Goal: Task Accomplishment & Management: Manage account settings

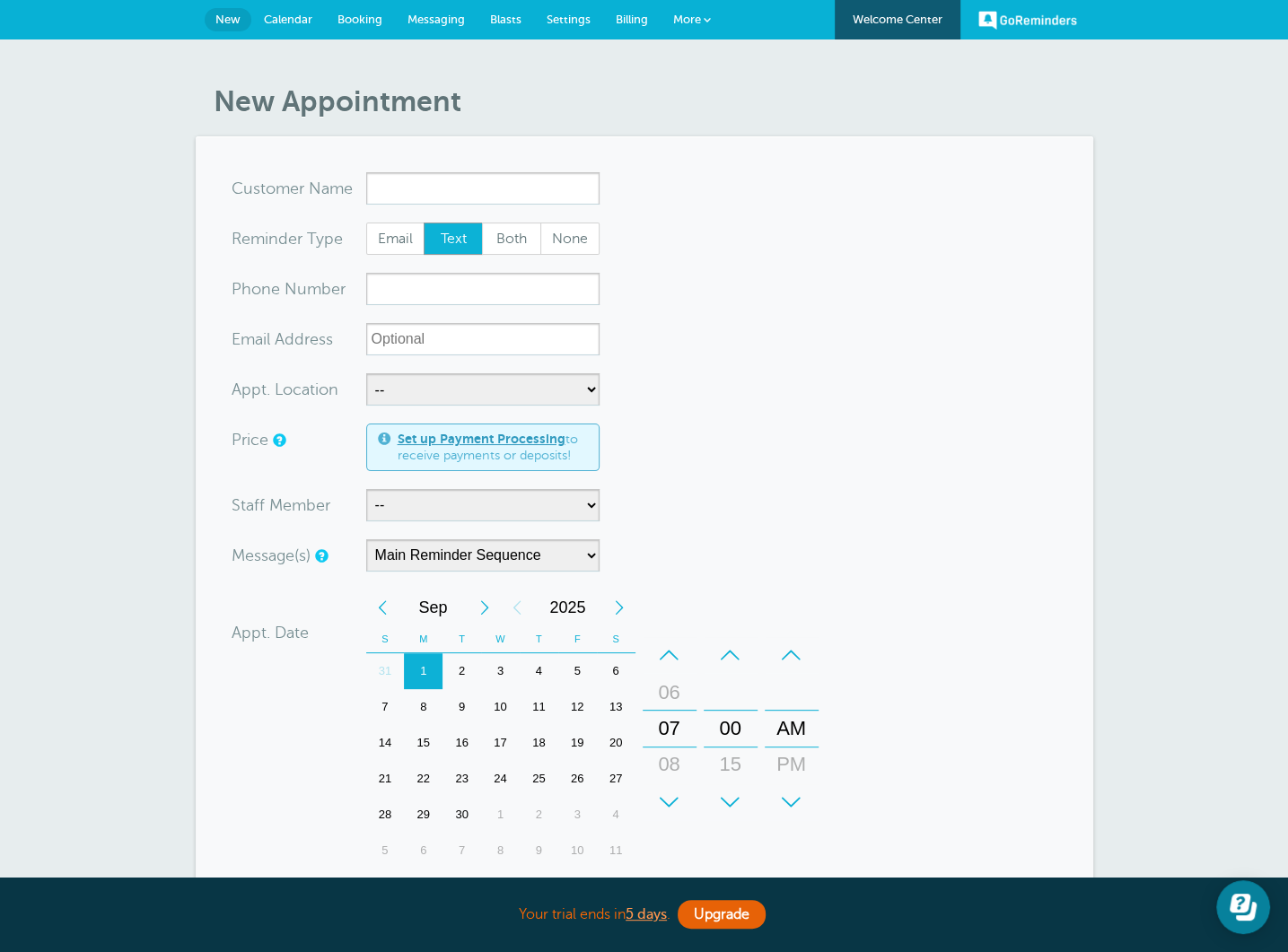
click at [286, 23] on span "Calendar" at bounding box center [288, 19] width 48 height 14
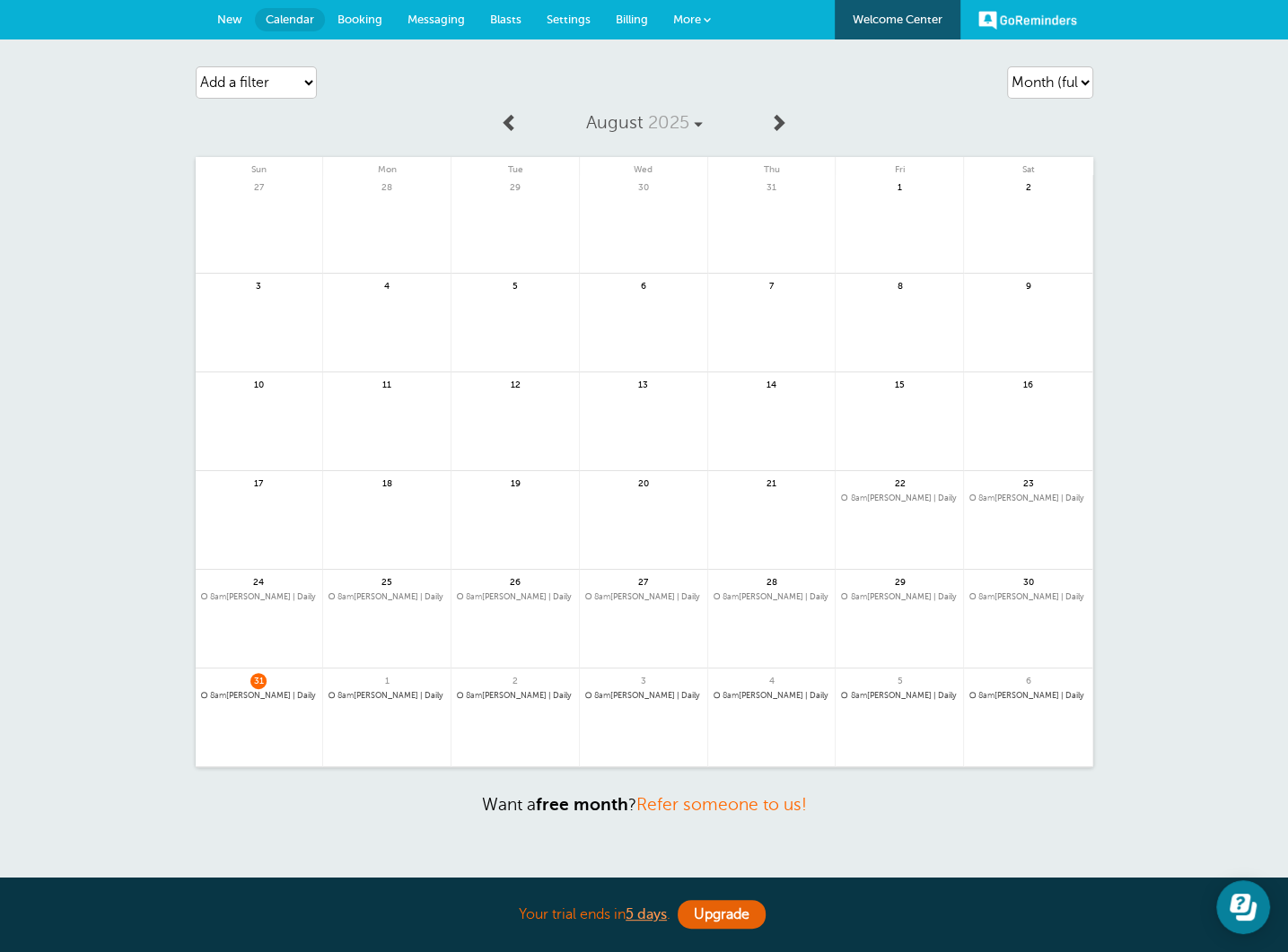
click at [259, 686] on span "31" at bounding box center [258, 681] width 16 height 16
click at [263, 693] on span "8am Lillian Wong | Daily" at bounding box center [259, 696] width 116 height 10
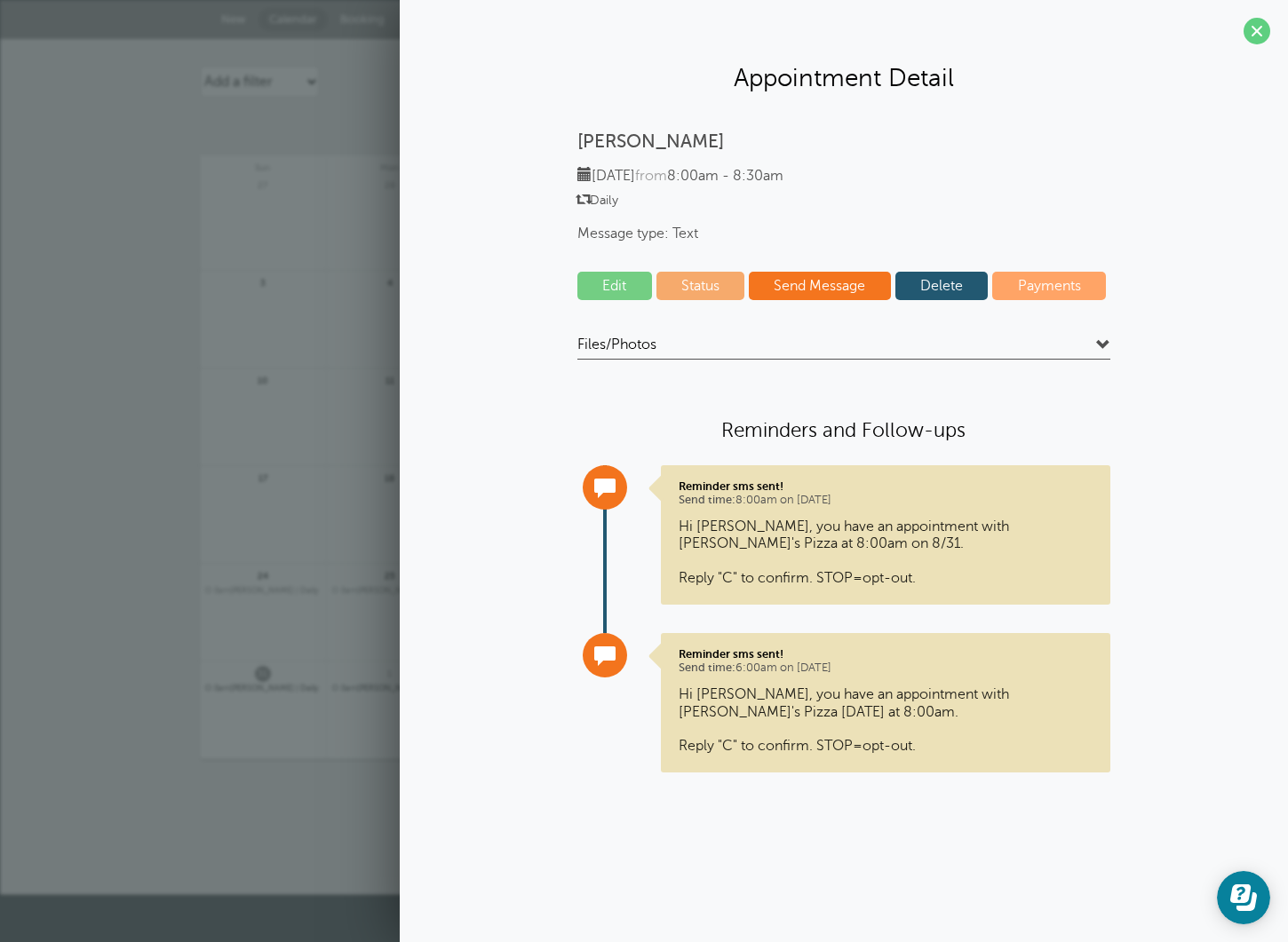
click at [943, 291] on link "Delete" at bounding box center [942, 285] width 93 height 28
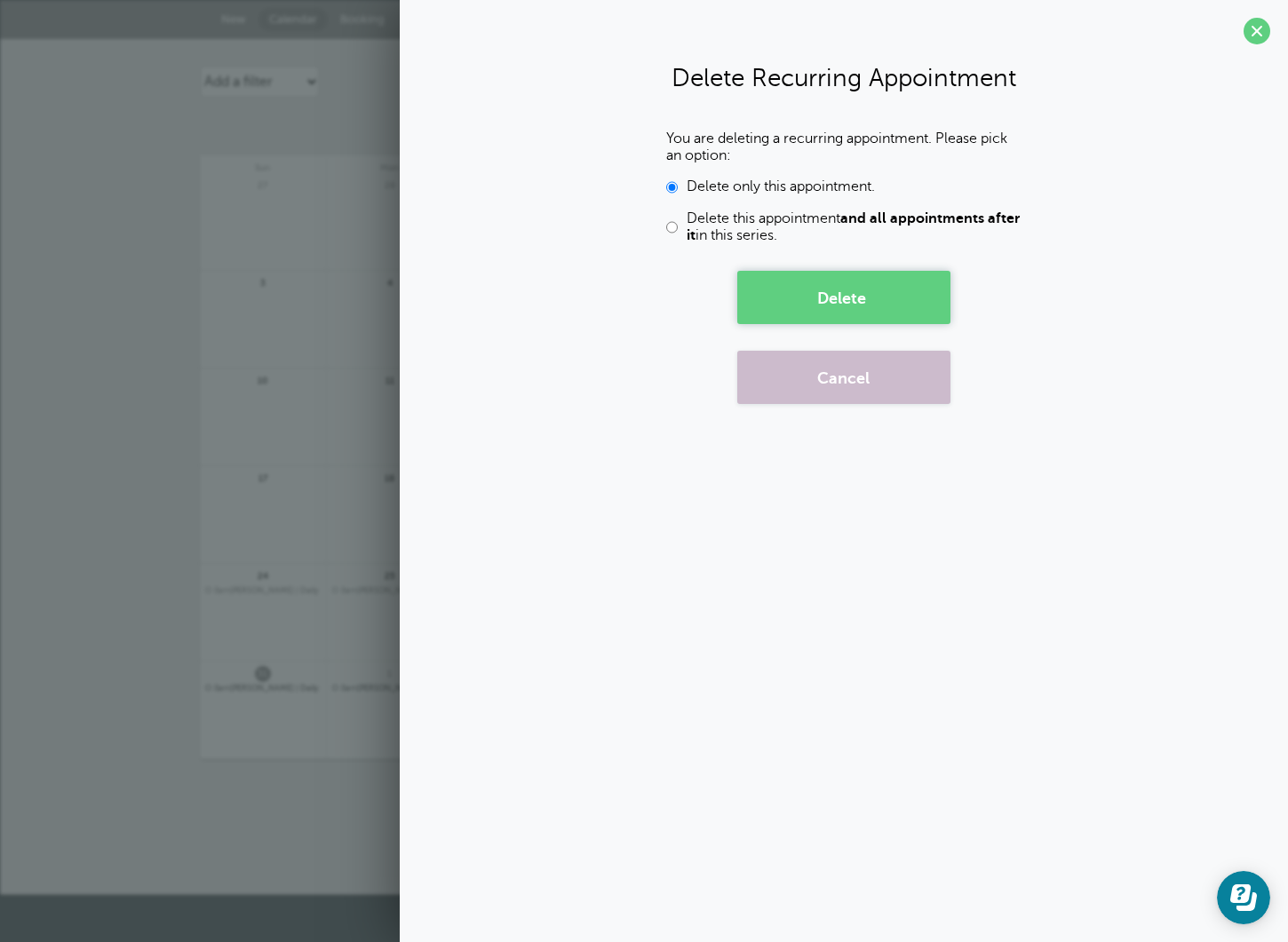
click at [833, 299] on button "Delete" at bounding box center [843, 298] width 213 height 53
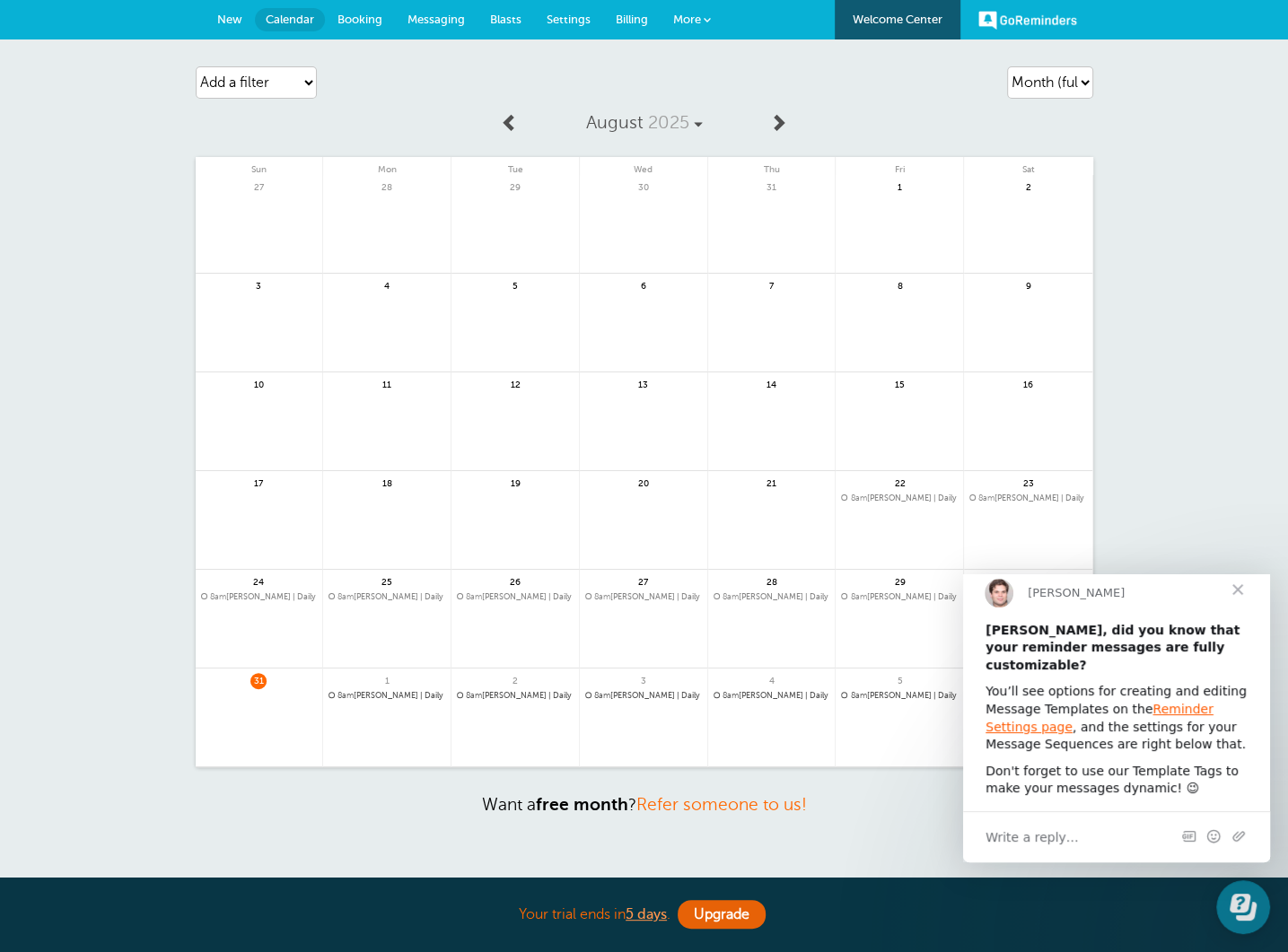
click at [1237, 597] on span "Close" at bounding box center [1238, 590] width 65 height 65
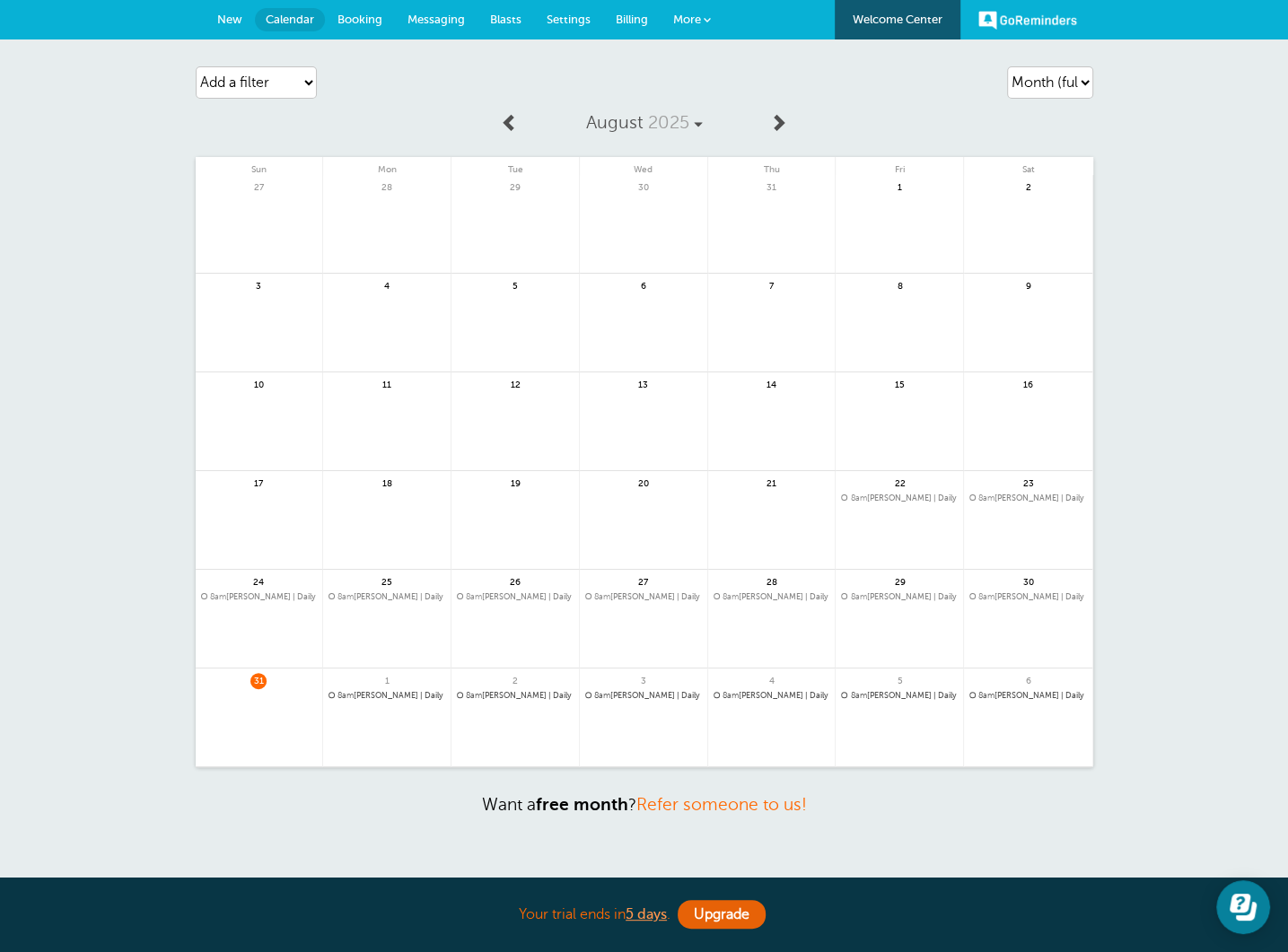
click at [903, 497] on span "8am Lillian Wong | Daily" at bounding box center [899, 499] width 116 height 10
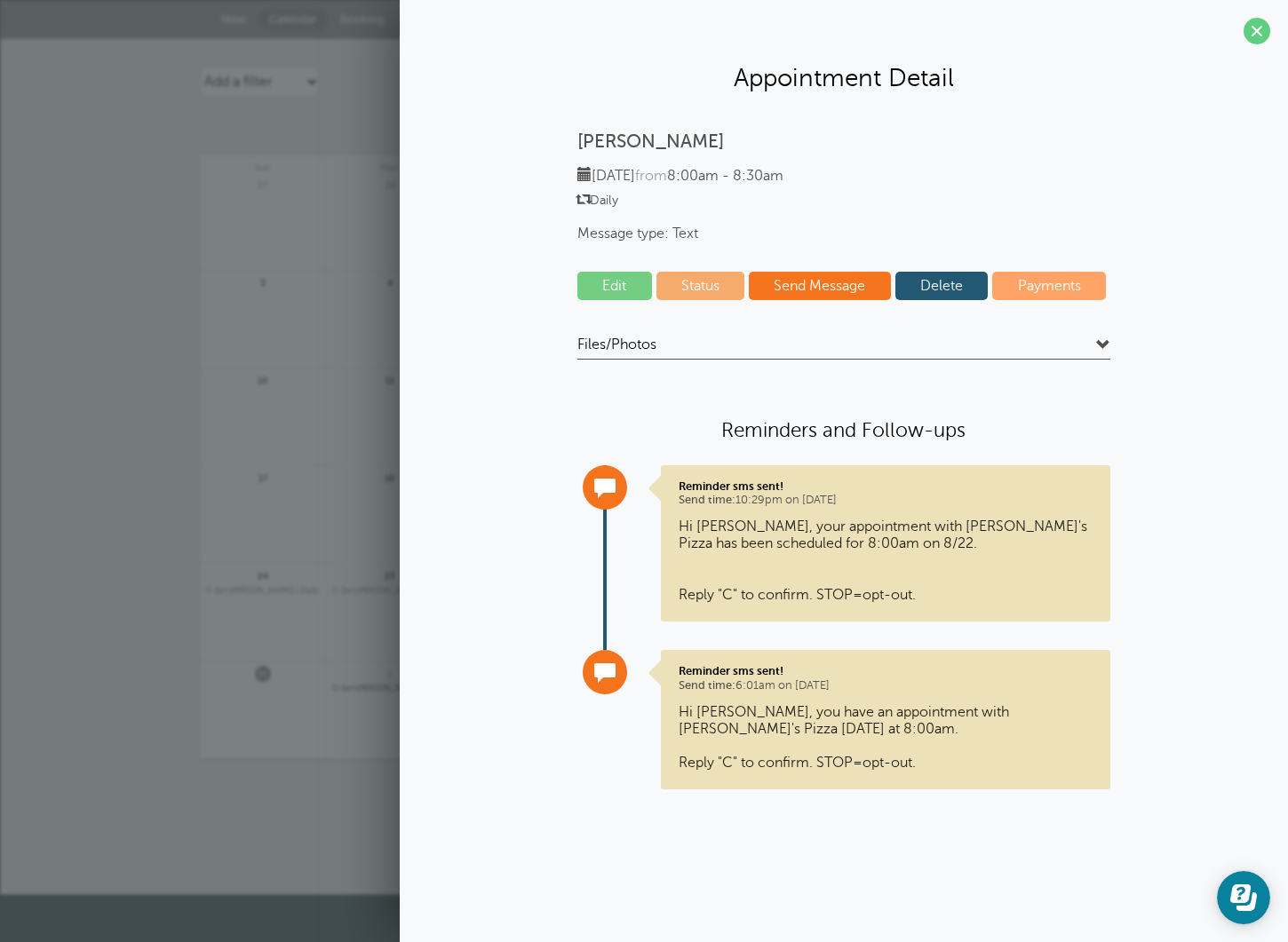
click at [956, 287] on link "Delete" at bounding box center [942, 285] width 93 height 28
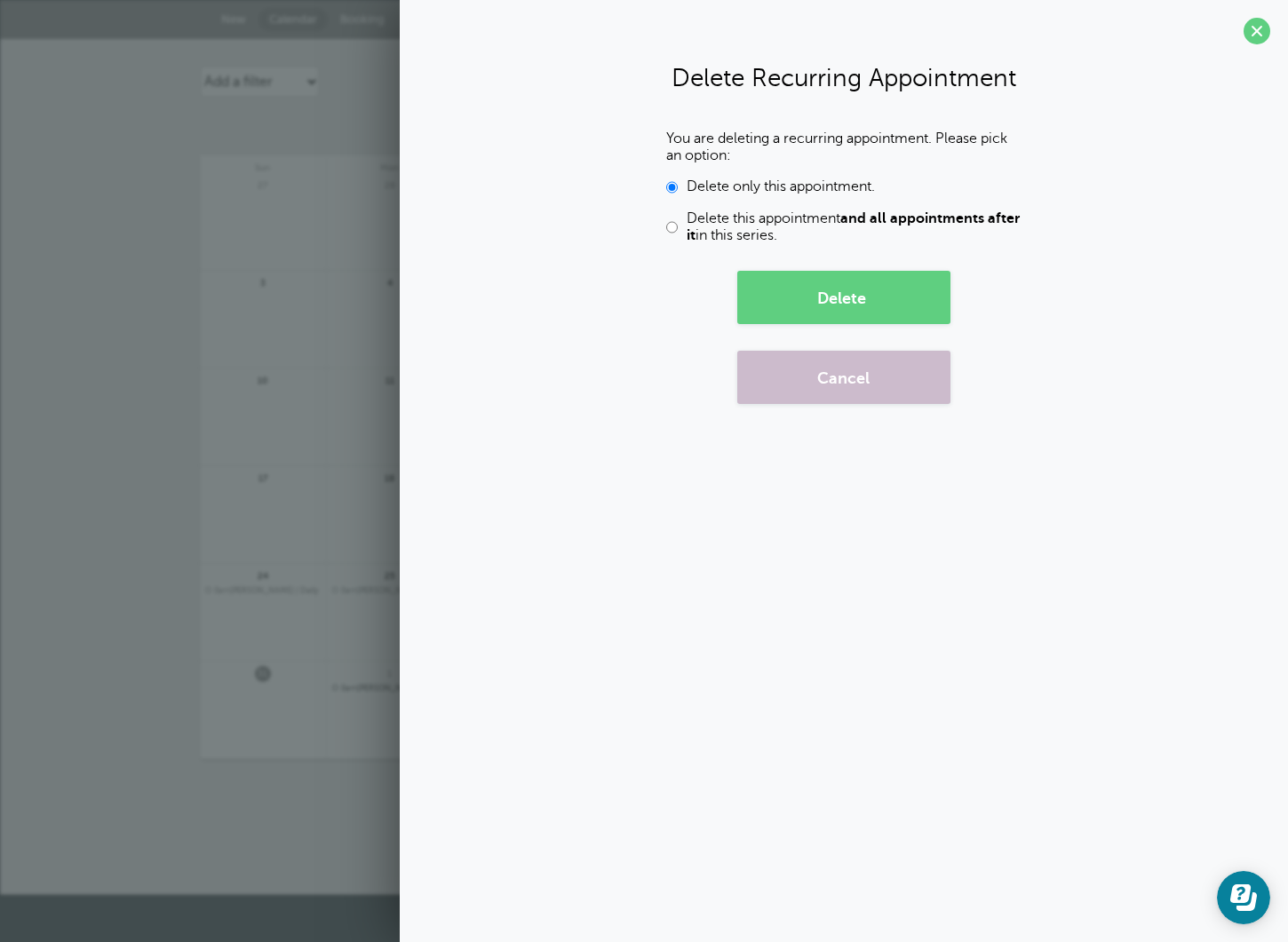
click at [670, 230] on input "Delete this appointment and all appointments after it in this series." at bounding box center [671, 227] width 12 height 34
radio input "true"
click at [809, 288] on button "Delete" at bounding box center [843, 298] width 213 height 53
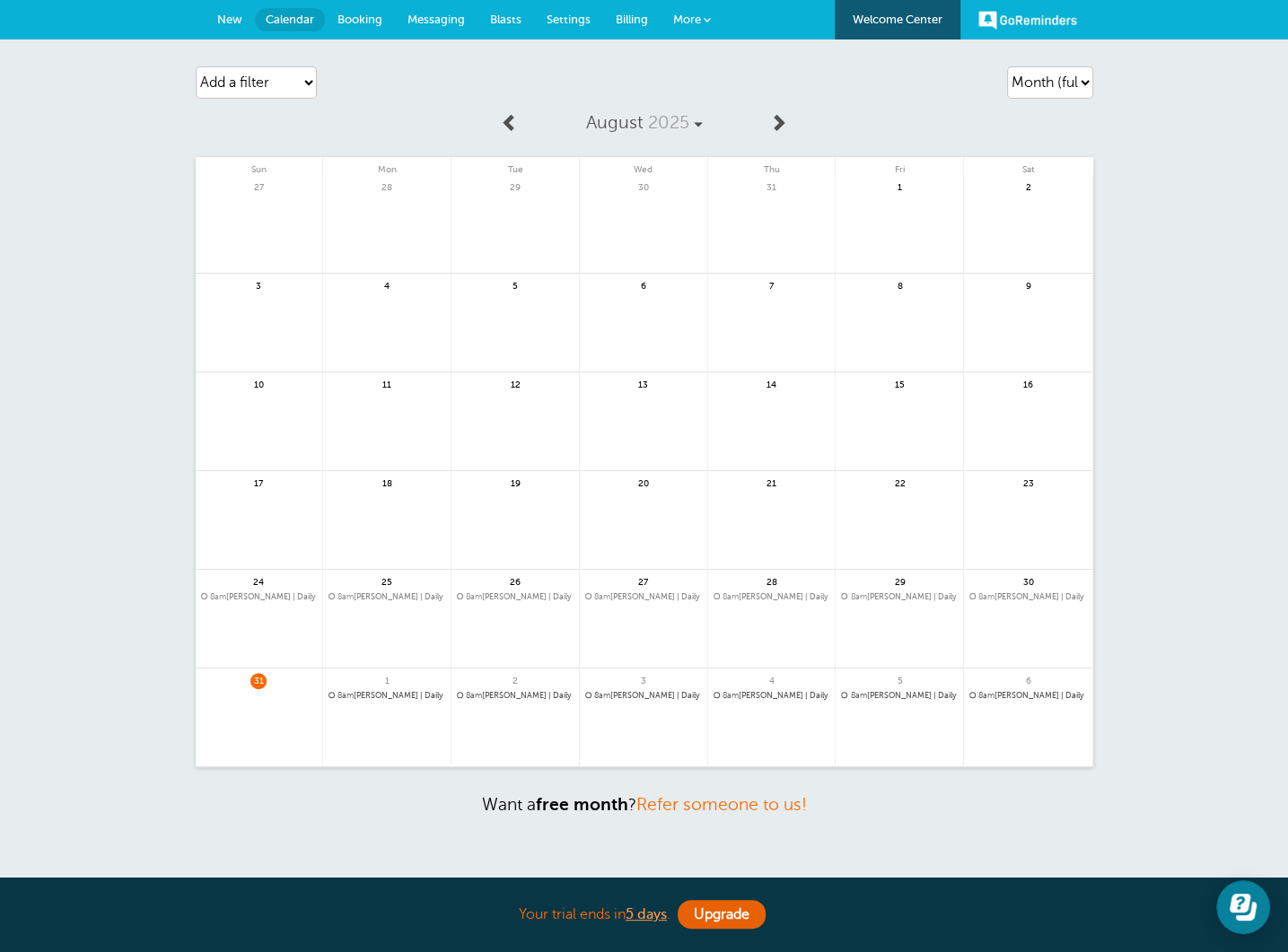
click at [252, 597] on span "8am Lillian Wong | Daily" at bounding box center [259, 597] width 116 height 10
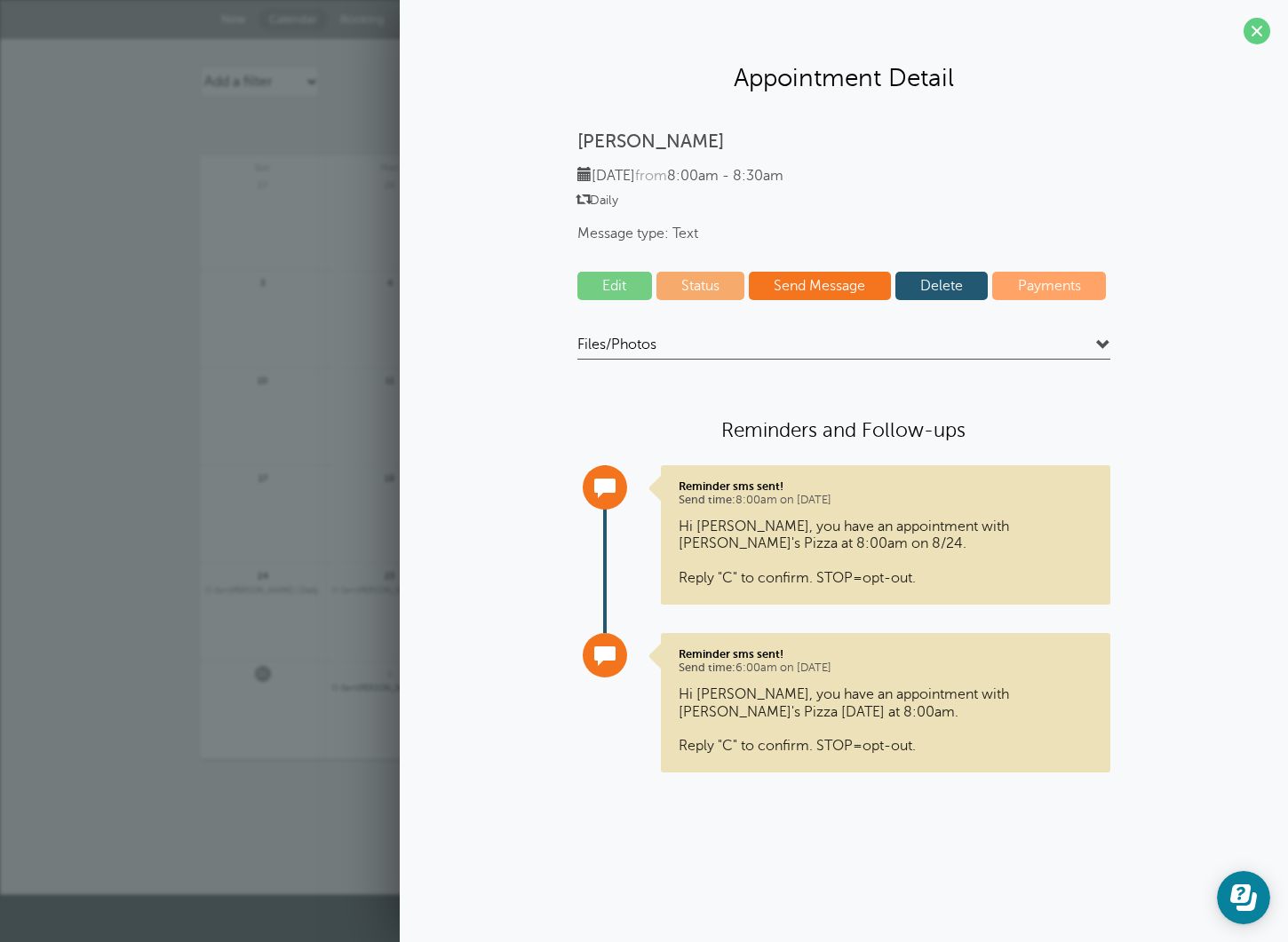
click at [938, 288] on link "Delete" at bounding box center [942, 285] width 93 height 28
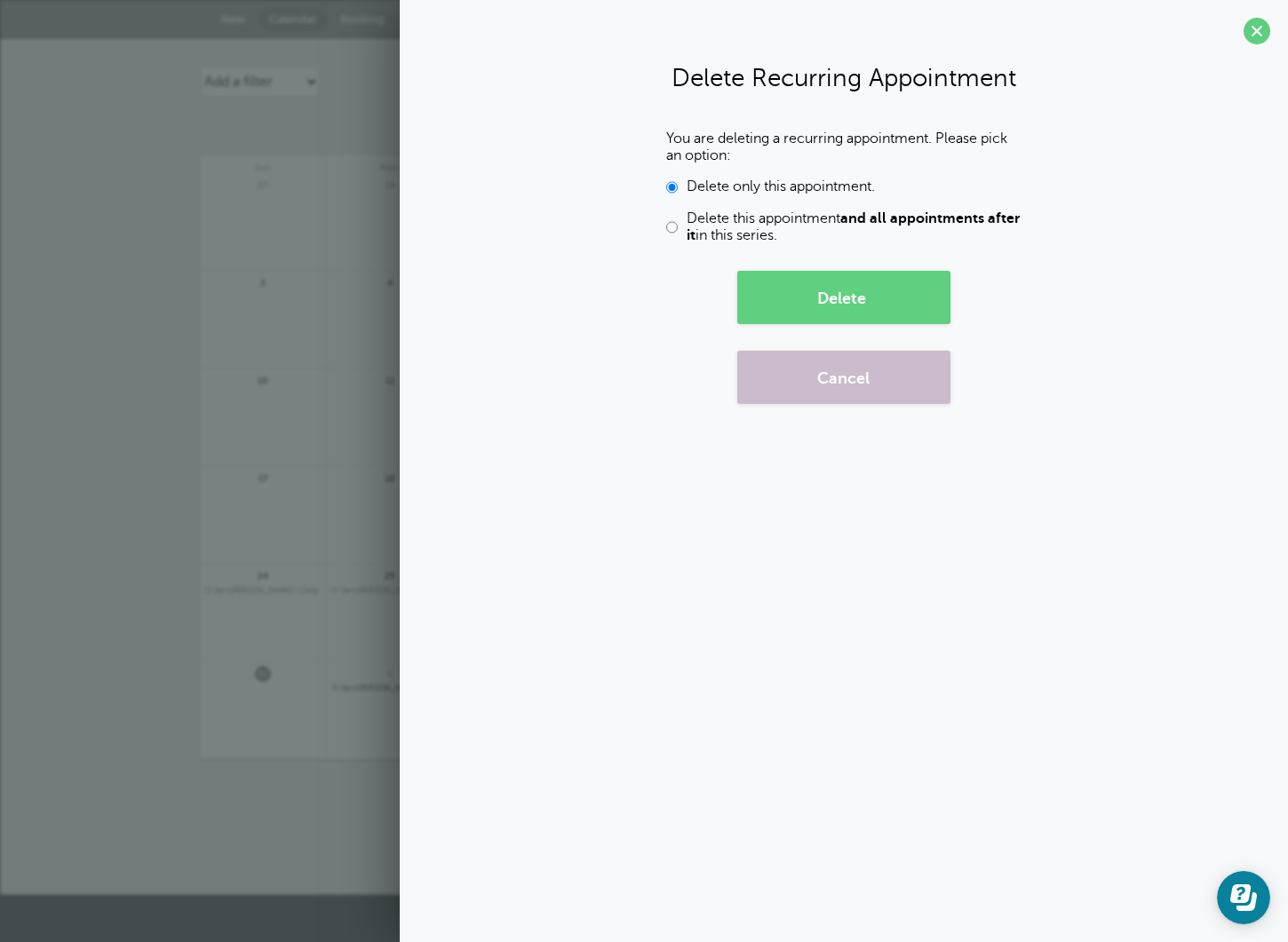
click at [671, 229] on input "Delete this appointment and all appointments after it in this series." at bounding box center [671, 227] width 12 height 34
radio input "true"
click at [886, 300] on button "Delete" at bounding box center [843, 298] width 213 height 53
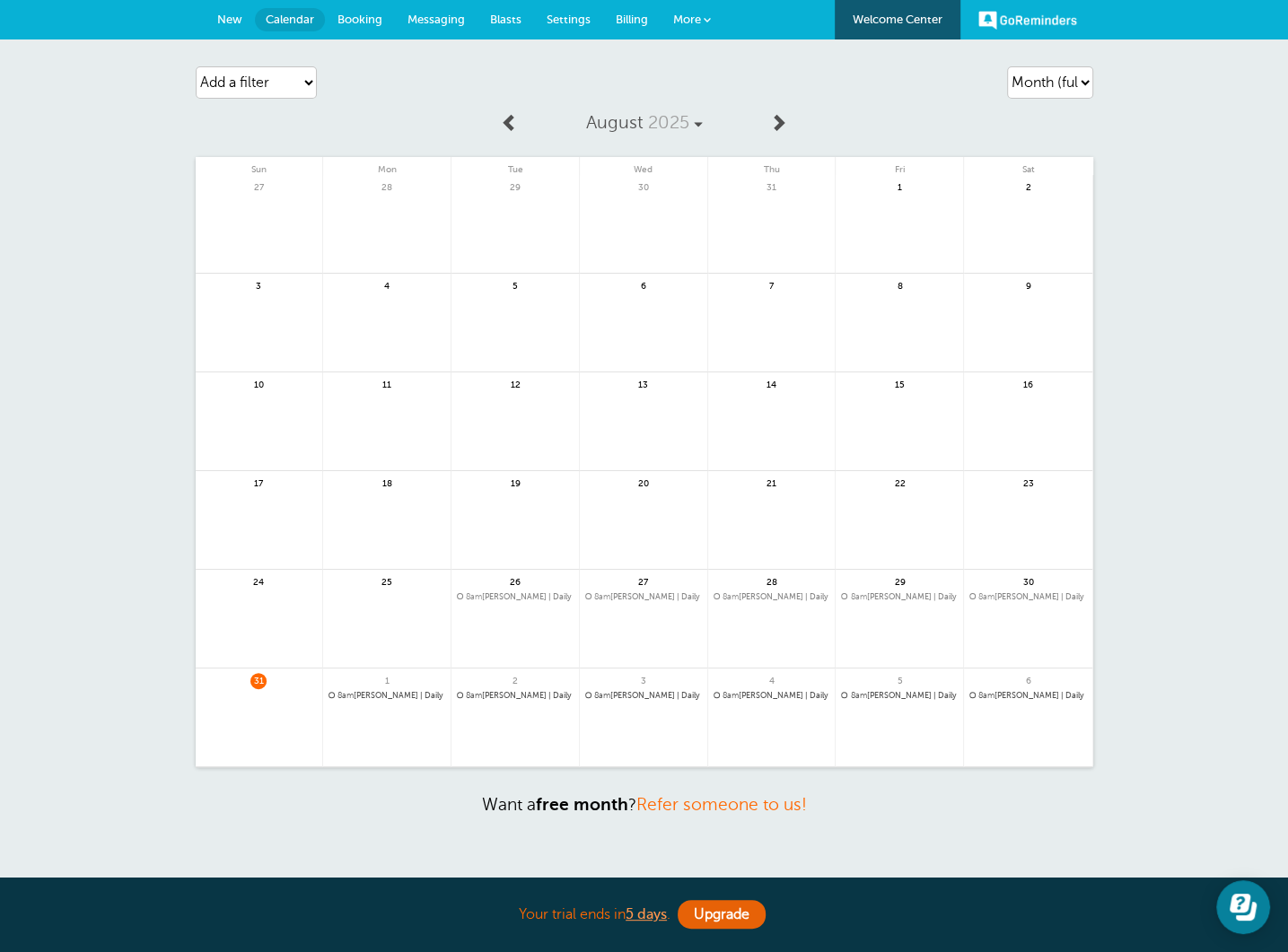
click at [782, 114] on span at bounding box center [777, 121] width 18 height 18
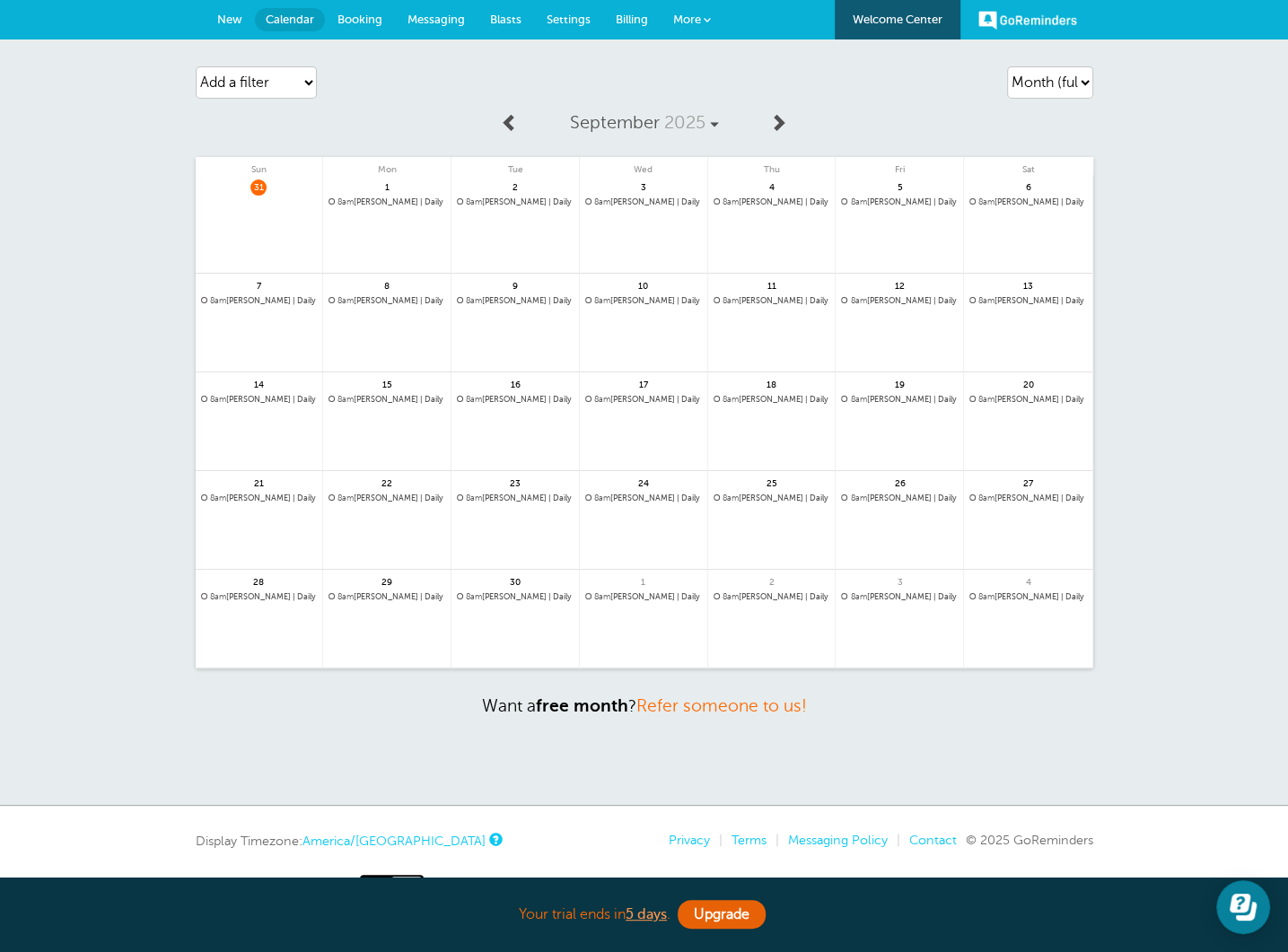
click at [510, 123] on span at bounding box center [509, 121] width 18 height 18
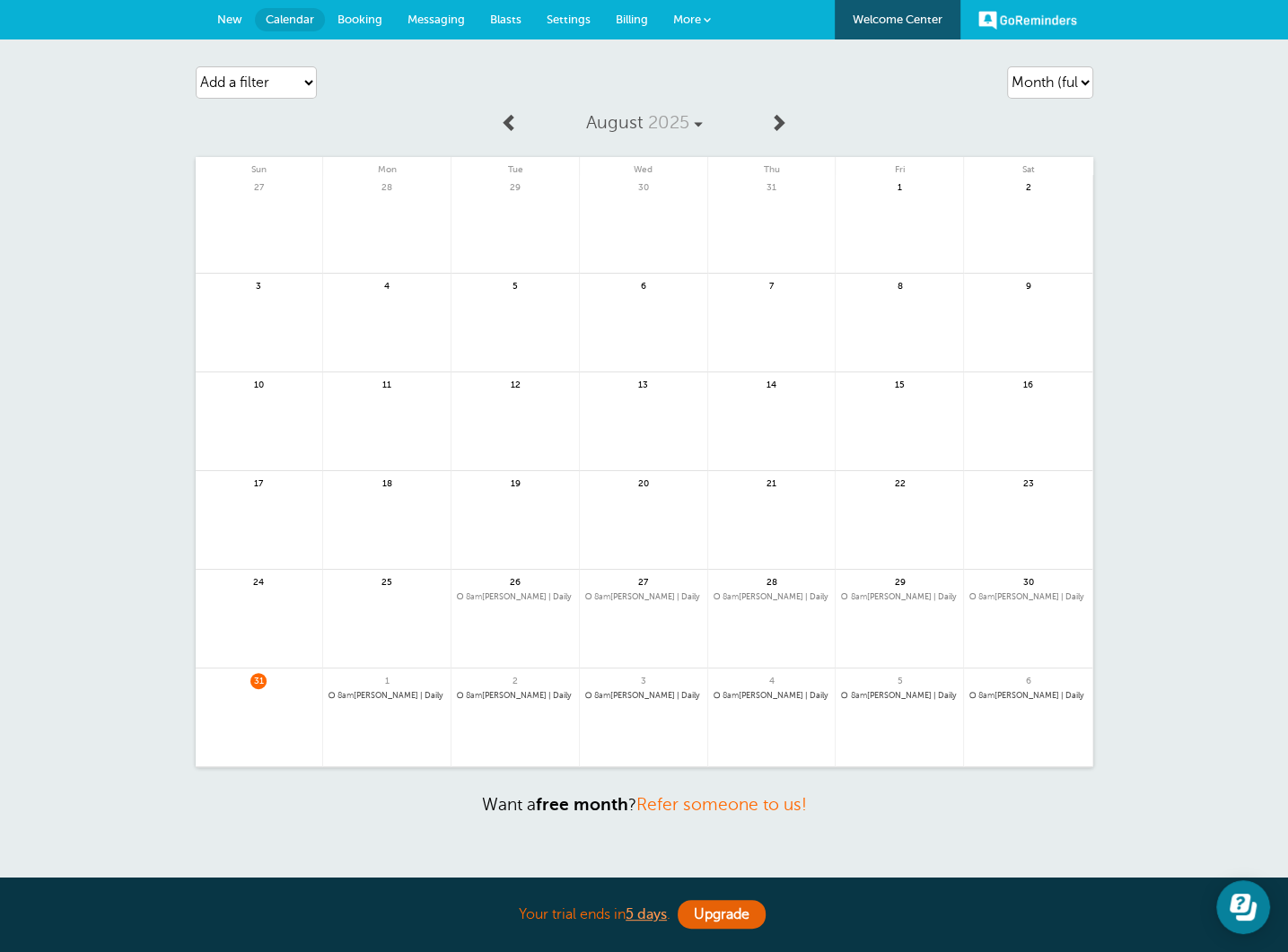
click at [1029, 12] on link "GoReminders" at bounding box center [1028, 19] width 99 height 40
click at [1047, 19] on link "GoReminders" at bounding box center [1028, 19] width 99 height 40
click at [707, 16] on span at bounding box center [707, 19] width 7 height 7
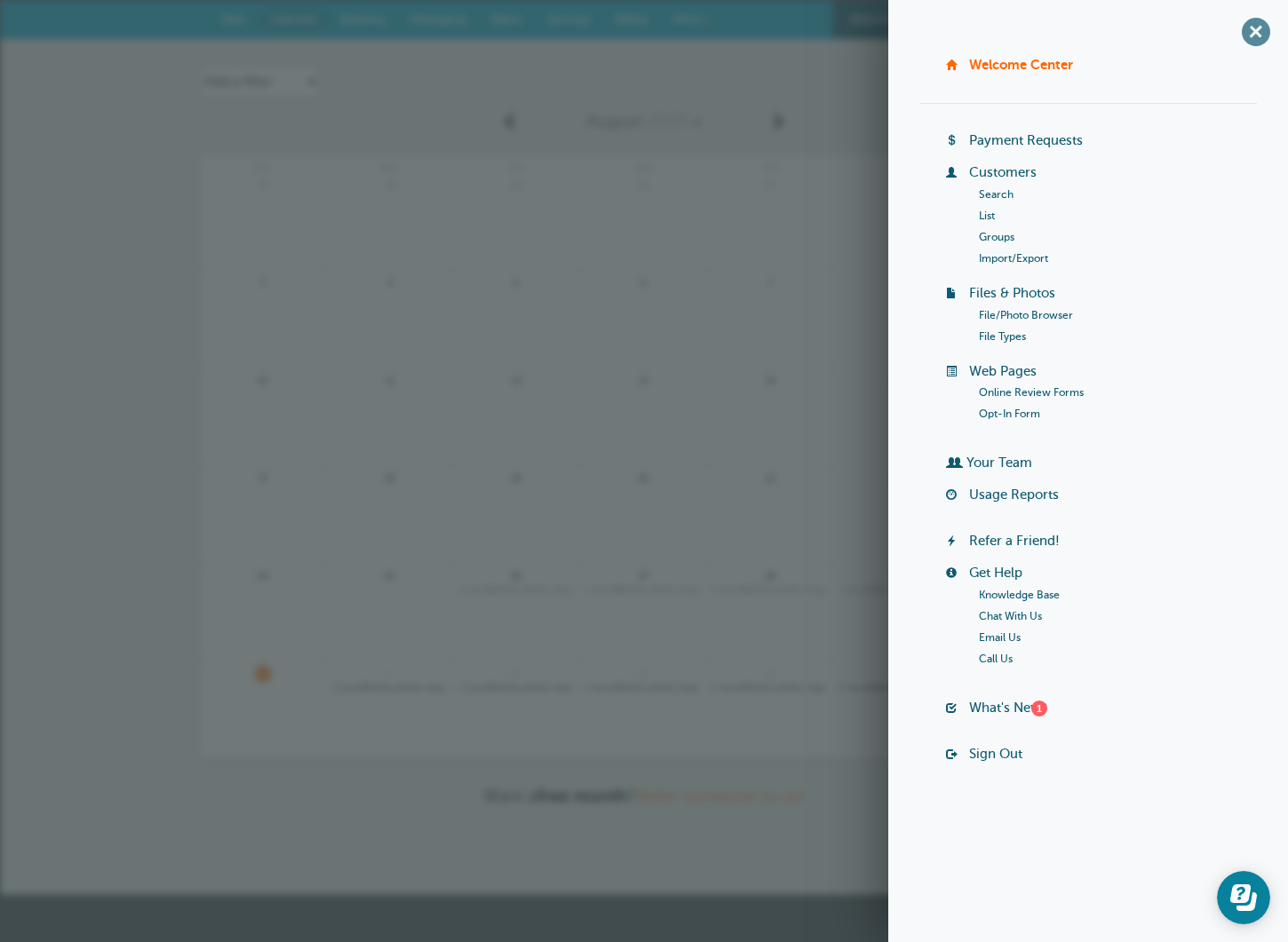
click at [1255, 26] on span "+" at bounding box center [1255, 32] width 40 height 40
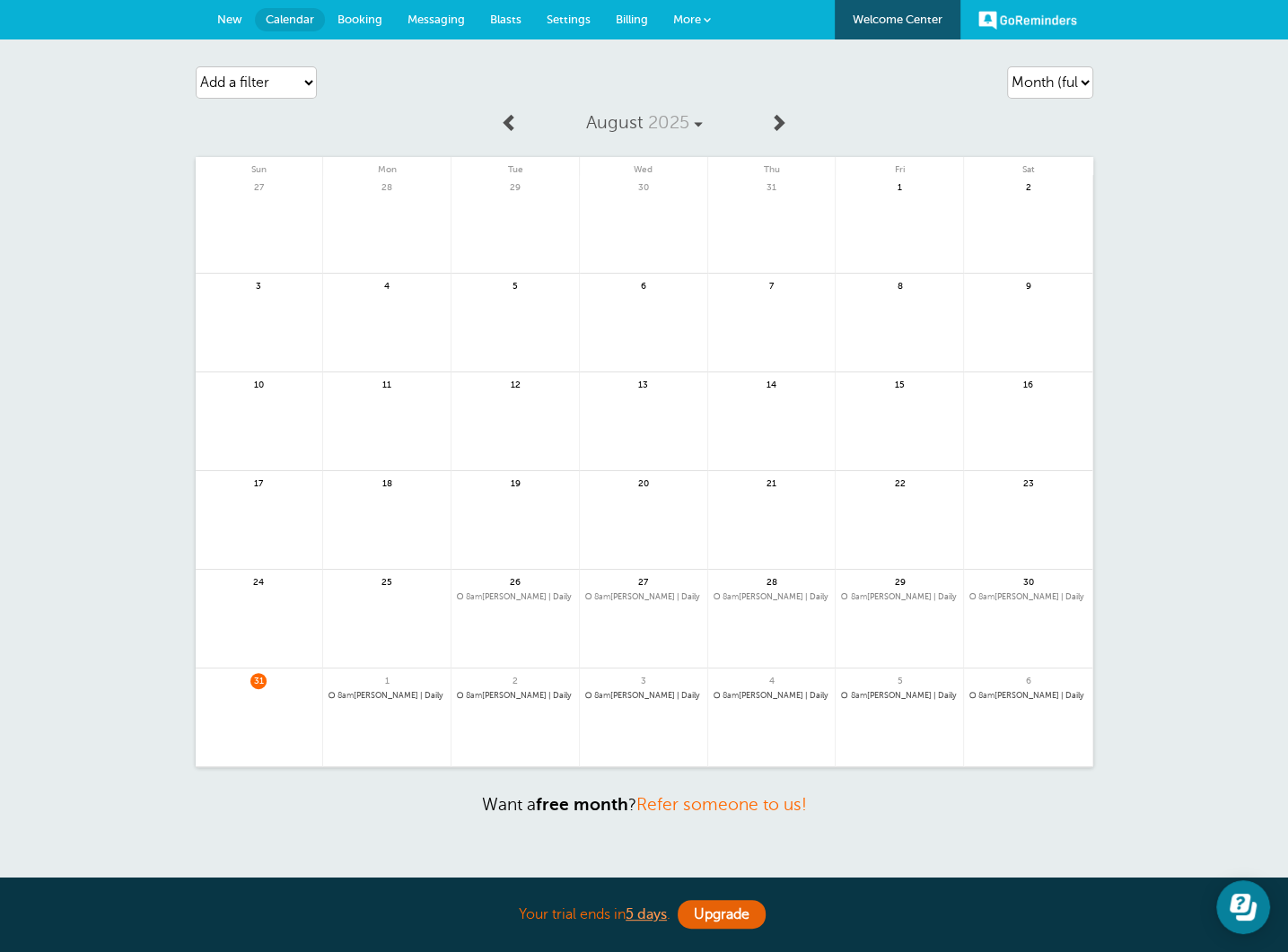
click at [394, 695] on span "8am Lillian Wong | Daily" at bounding box center [387, 696] width 116 height 10
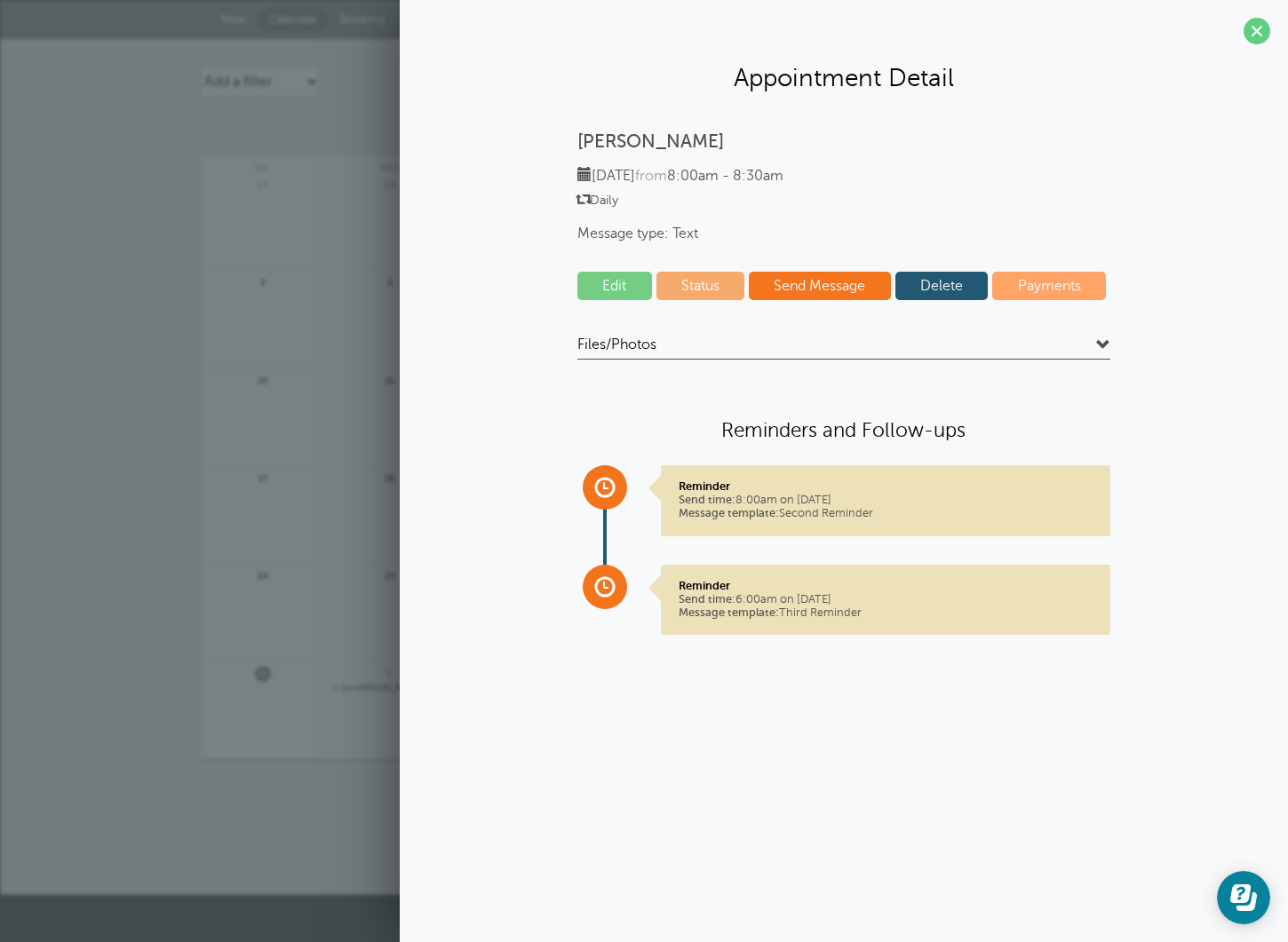
click at [956, 285] on link "Delete" at bounding box center [942, 285] width 93 height 28
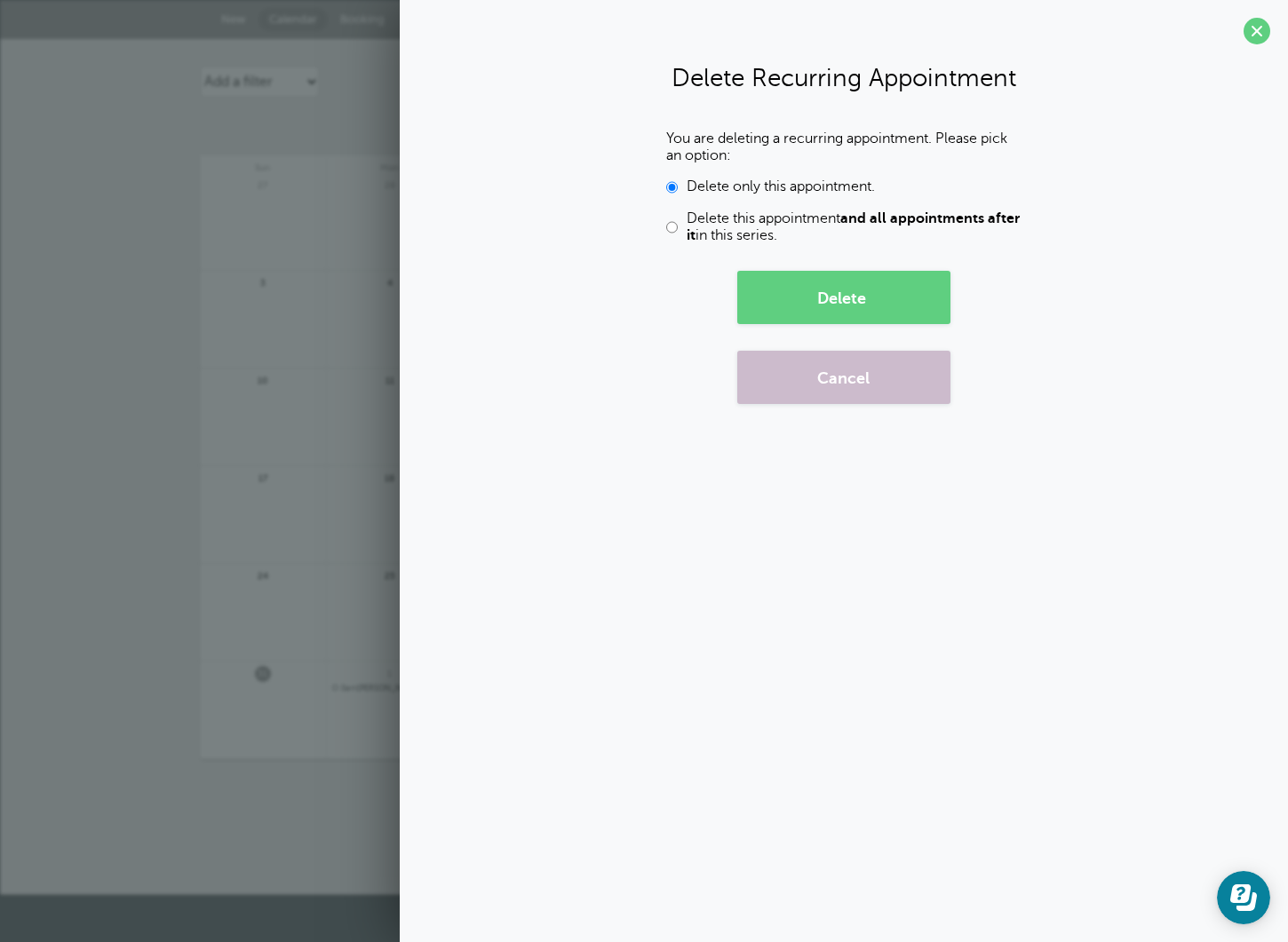
click at [670, 225] on input "Delete this appointment and all appointments after it in this series." at bounding box center [671, 227] width 12 height 34
radio input "true"
click at [850, 298] on button "Delete" at bounding box center [843, 298] width 213 height 53
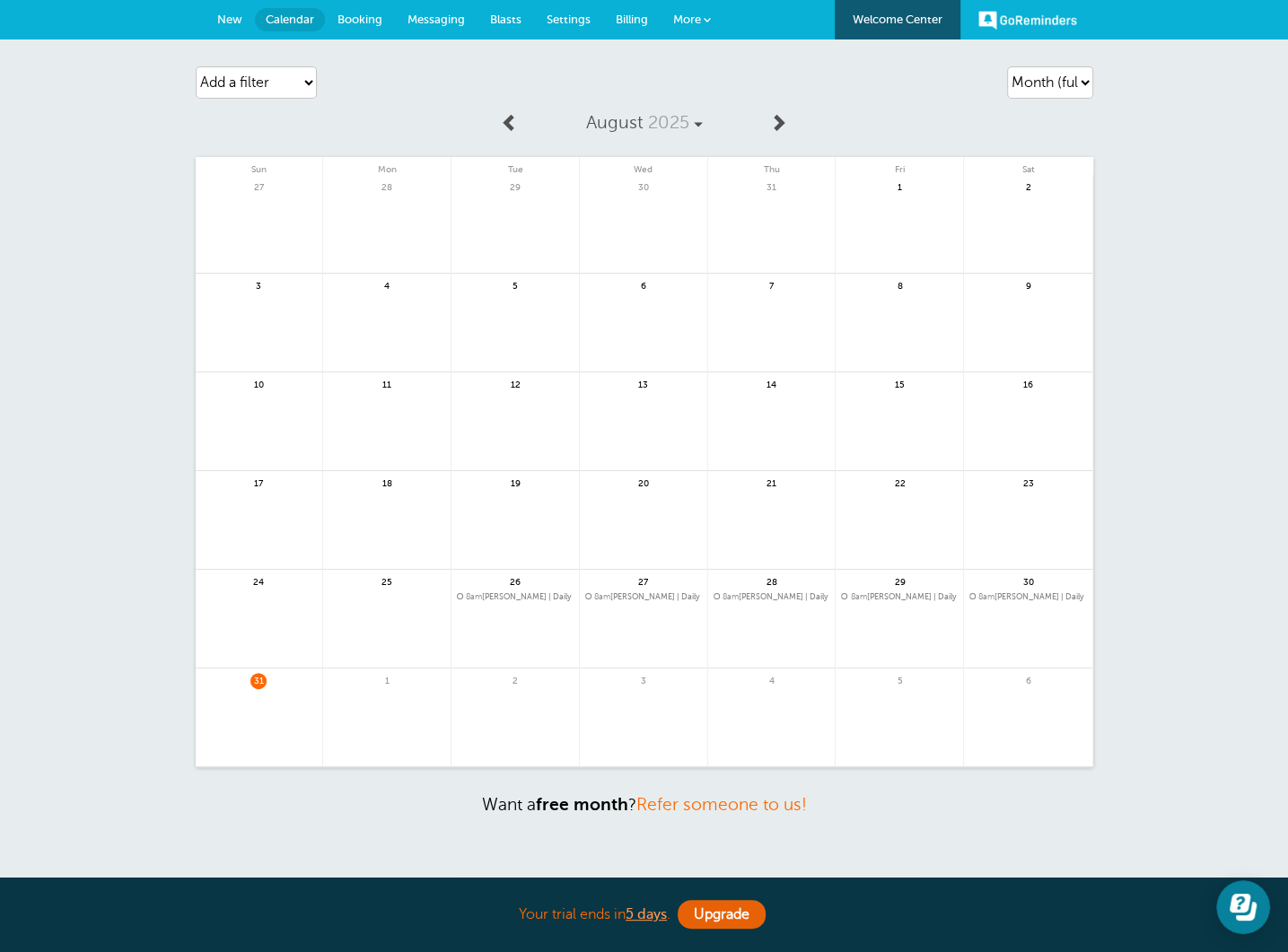
click at [510, 593] on span "8am Lillian Wong | Daily" at bounding box center [515, 597] width 116 height 10
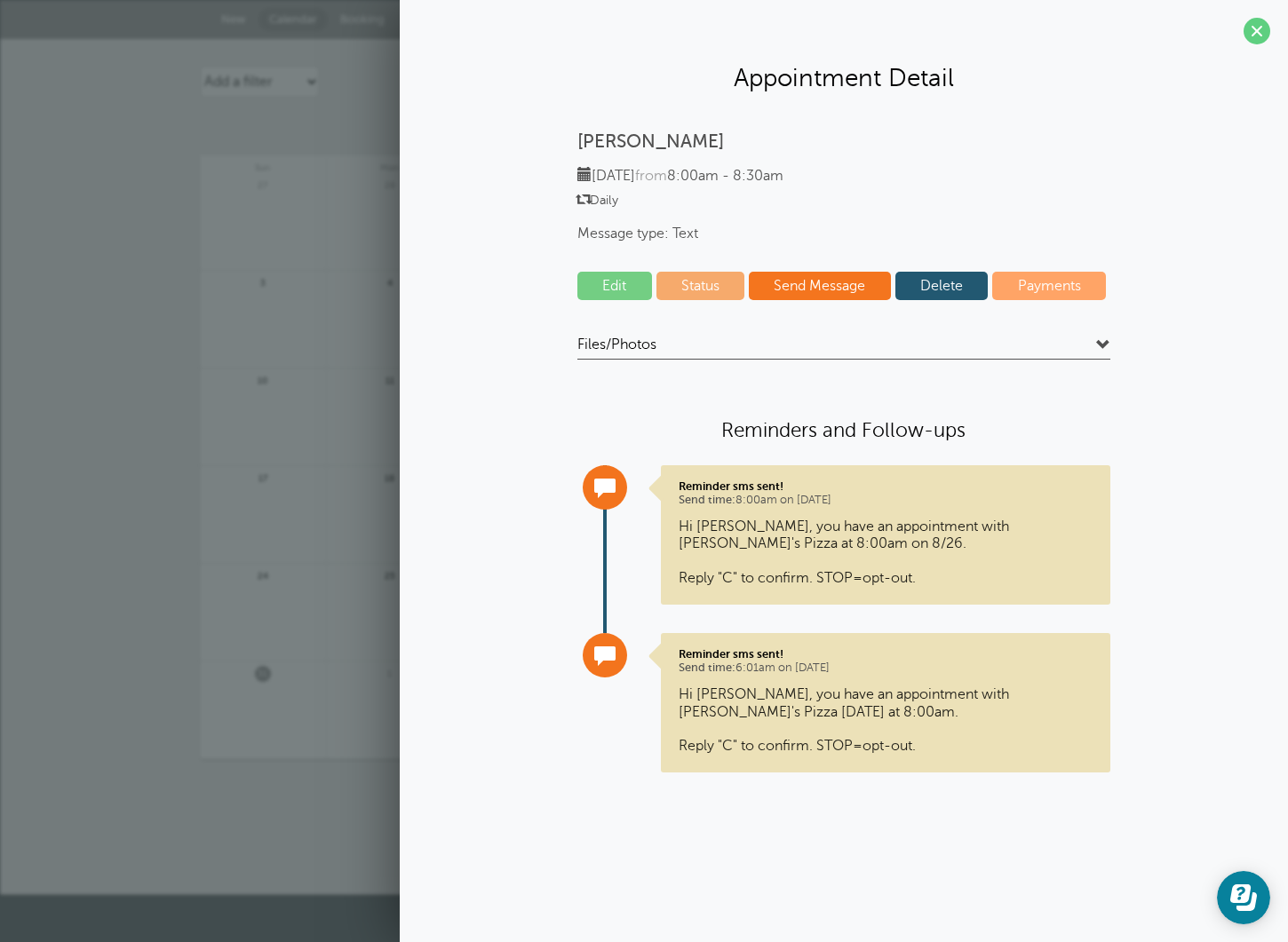
click at [959, 281] on link "Delete" at bounding box center [942, 285] width 93 height 28
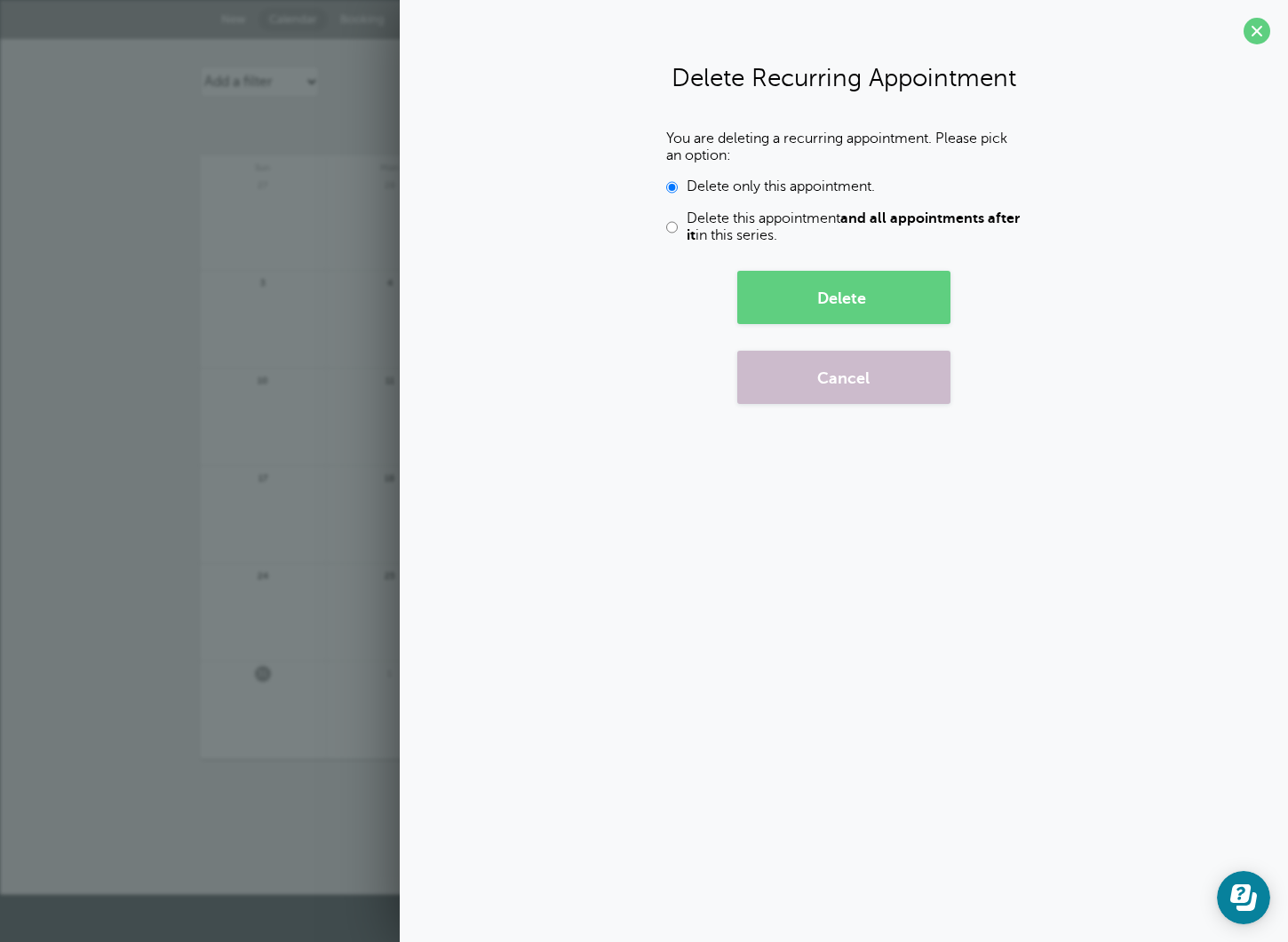
click at [666, 228] on input "Delete this appointment and all appointments after it in this series." at bounding box center [671, 227] width 12 height 34
radio input "true"
click at [830, 284] on button "Delete" at bounding box center [843, 298] width 213 height 53
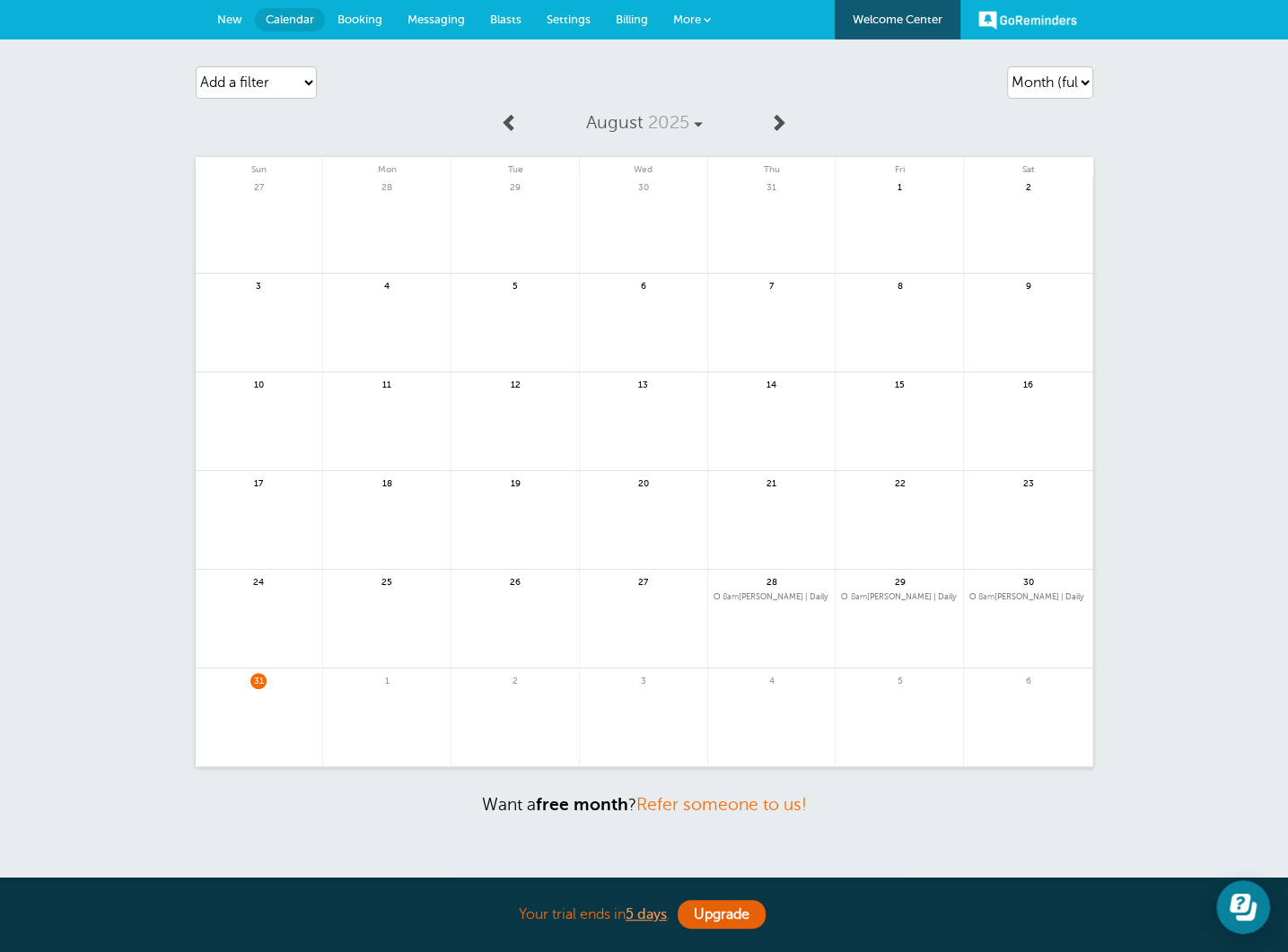
click at [780, 121] on span at bounding box center [777, 121] width 18 height 18
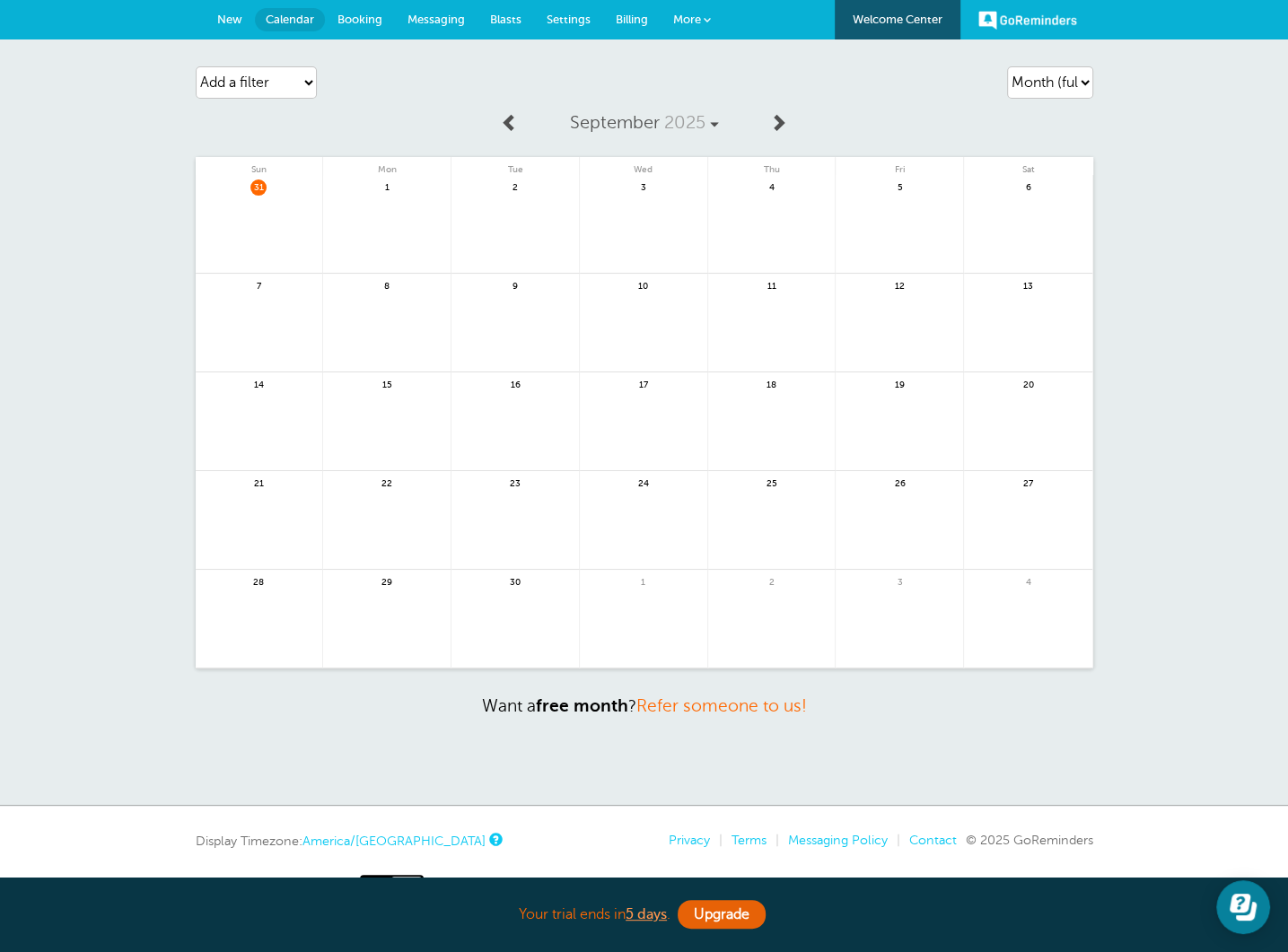
click at [503, 124] on span at bounding box center [509, 121] width 18 height 18
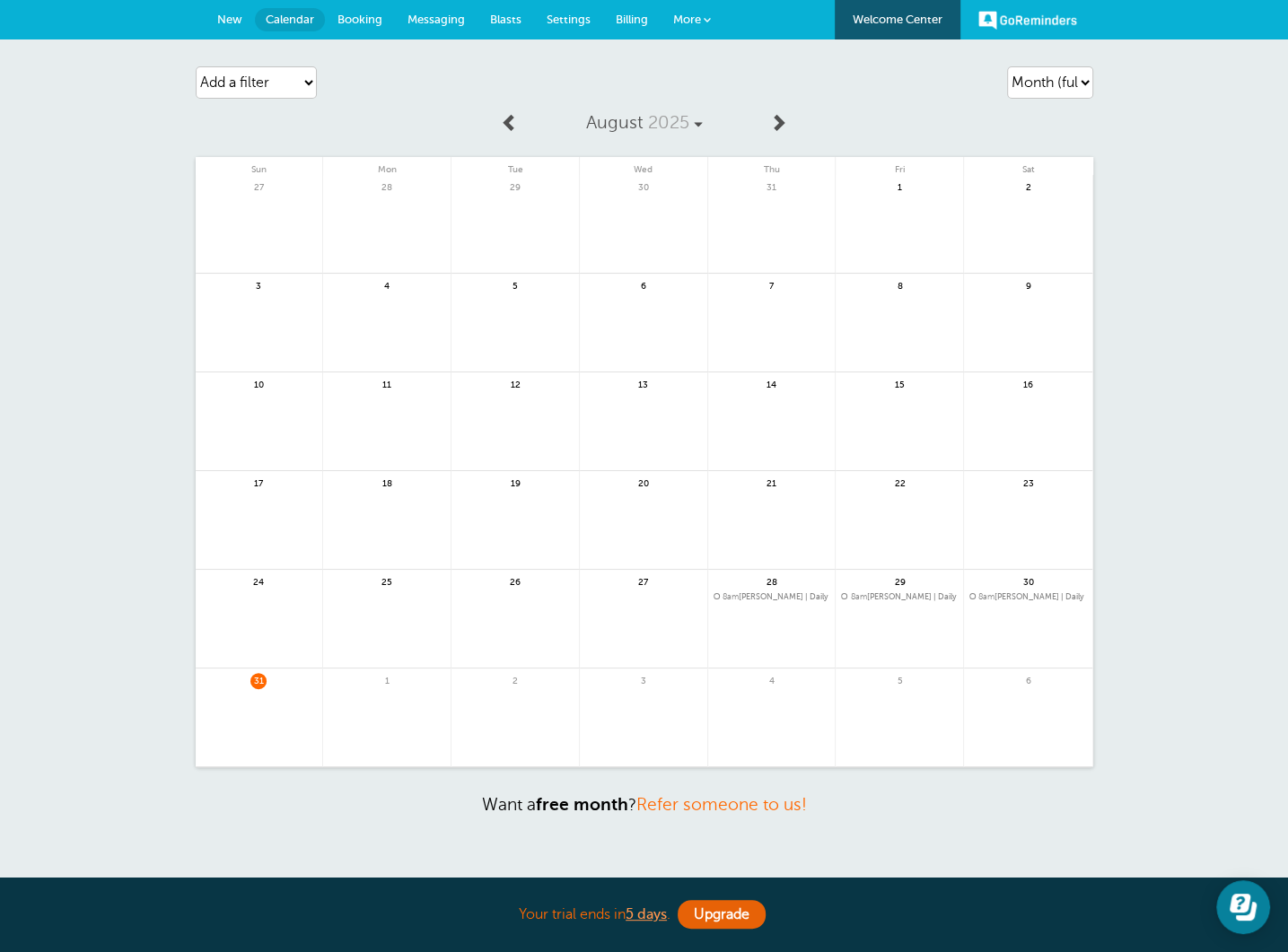
click at [784, 598] on span "8am Lillian Wong | Daily" at bounding box center [772, 597] width 116 height 10
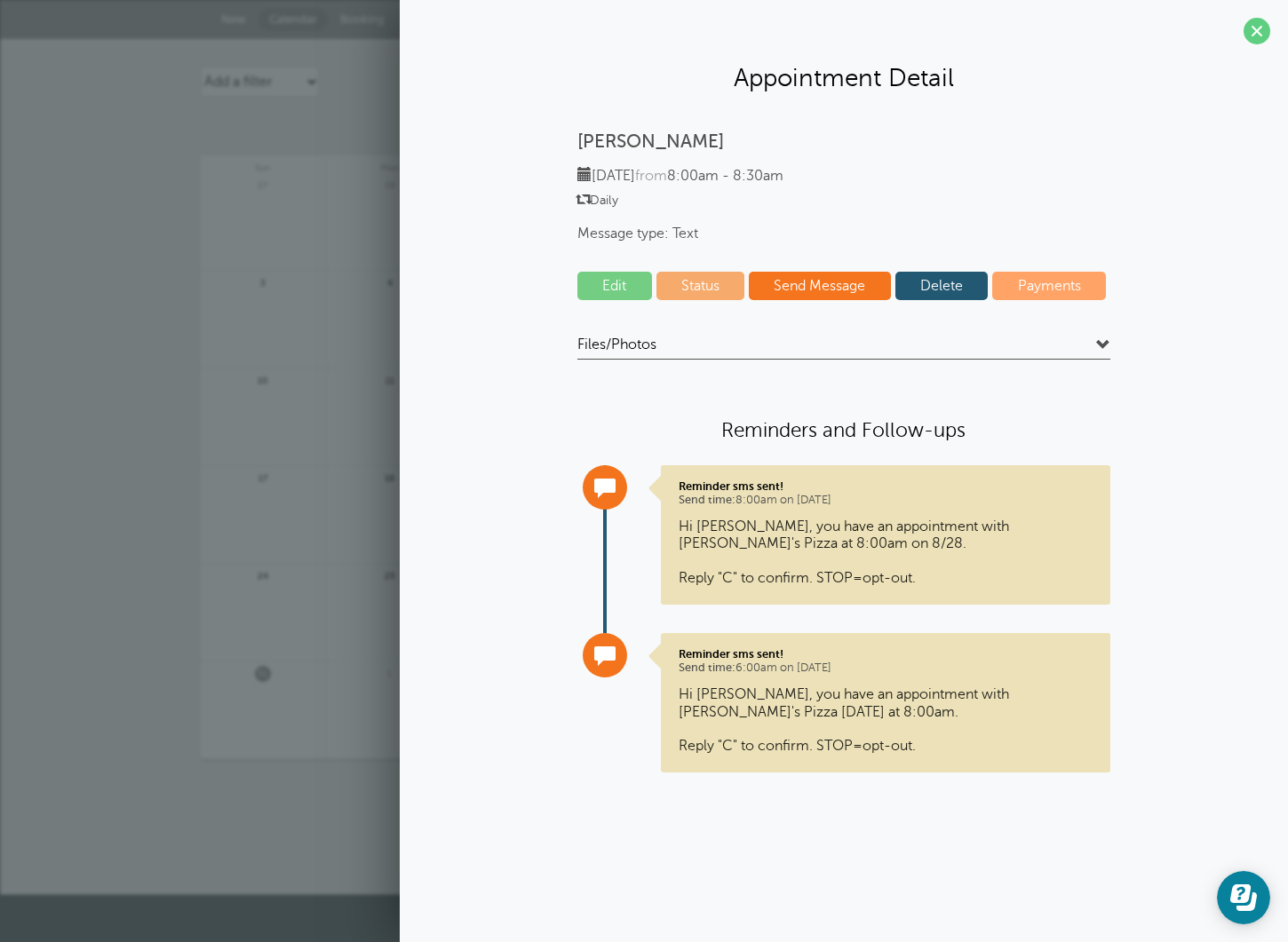
click at [959, 281] on link "Delete" at bounding box center [942, 285] width 93 height 28
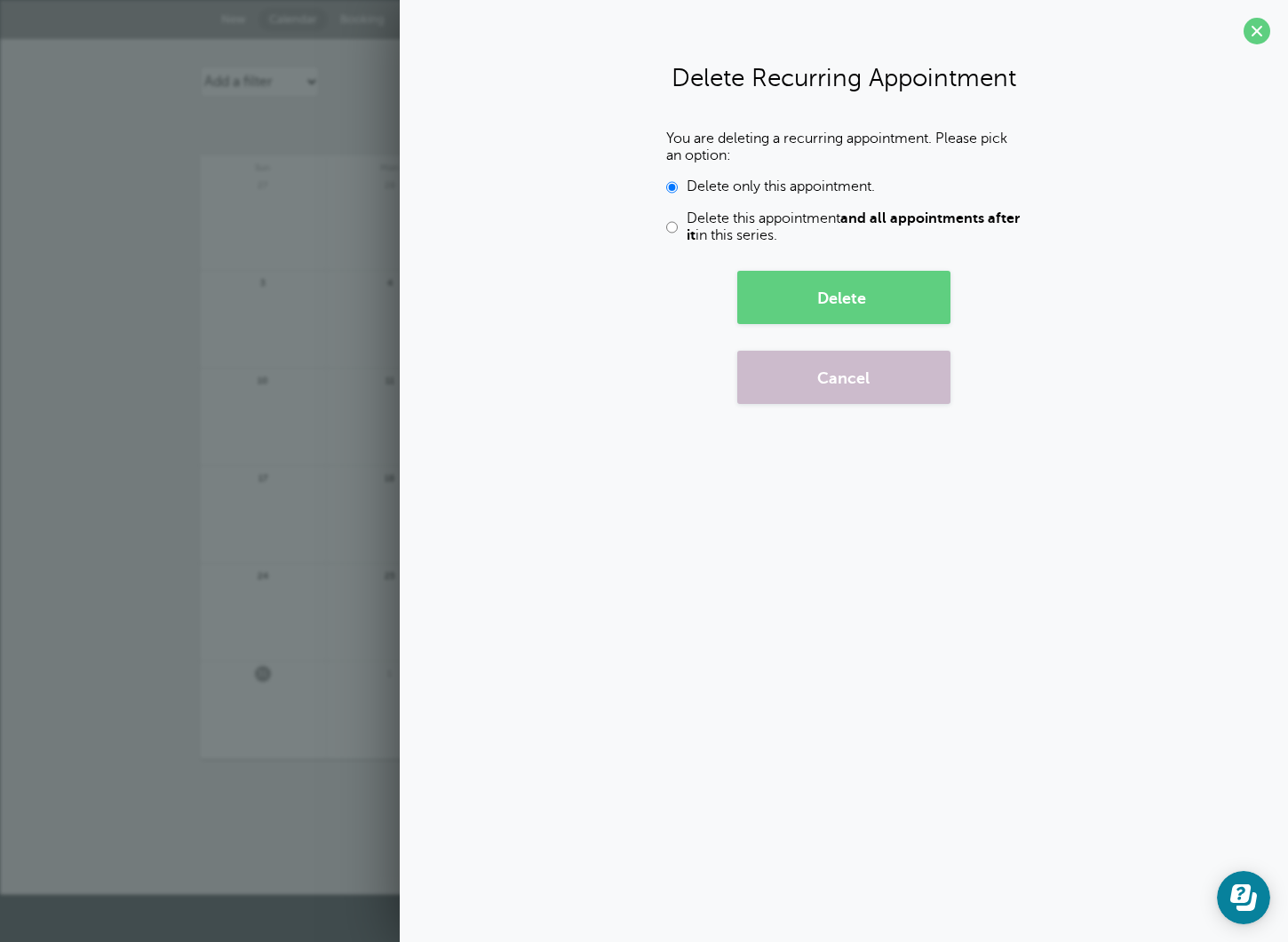
click at [667, 226] on input "Delete this appointment and all appointments after it in this series." at bounding box center [671, 227] width 12 height 34
radio input "true"
click at [910, 302] on button "Delete" at bounding box center [843, 298] width 213 height 53
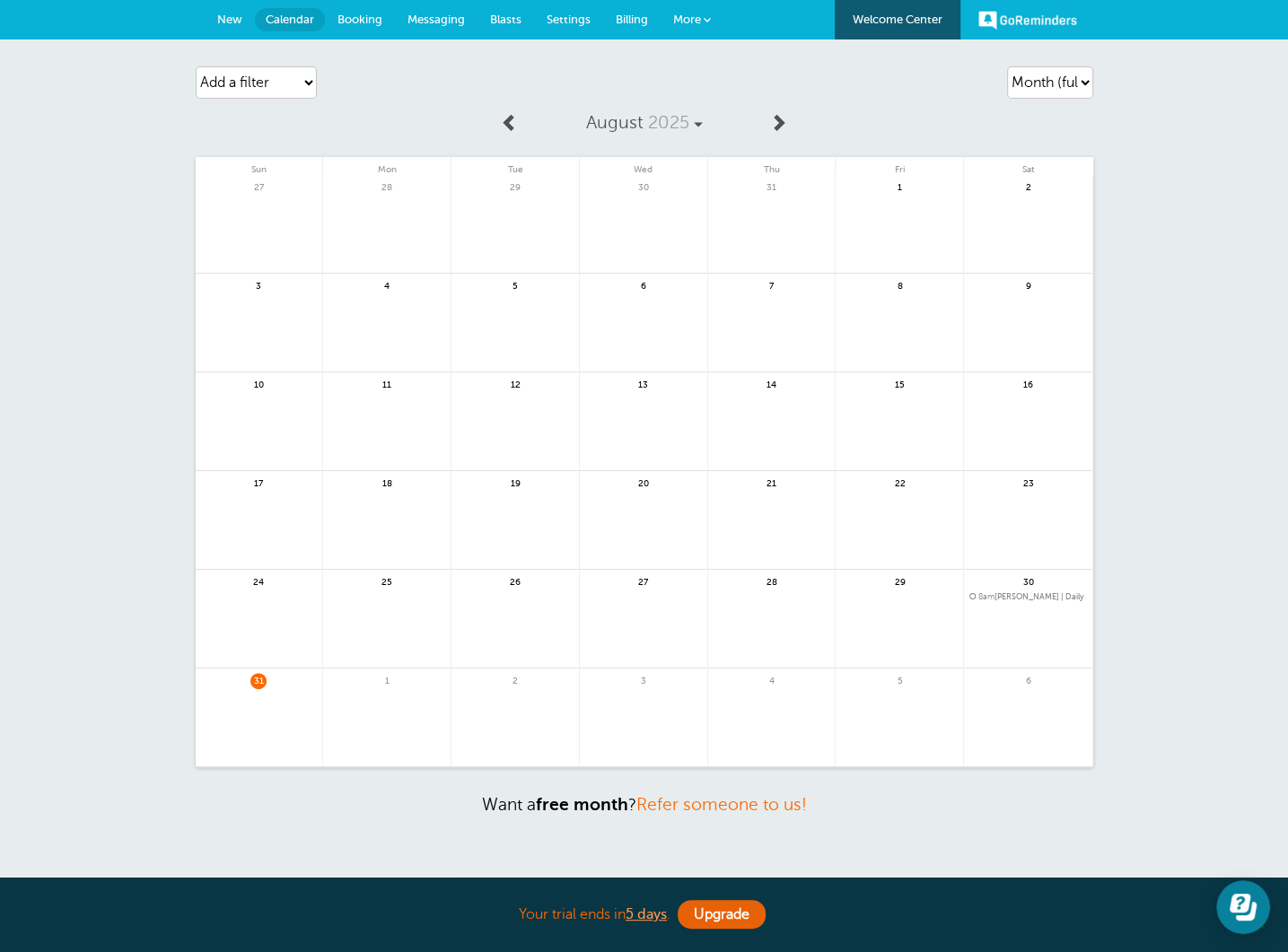
click at [1041, 597] on span "8am Lillian Wong | Daily" at bounding box center [1028, 597] width 117 height 10
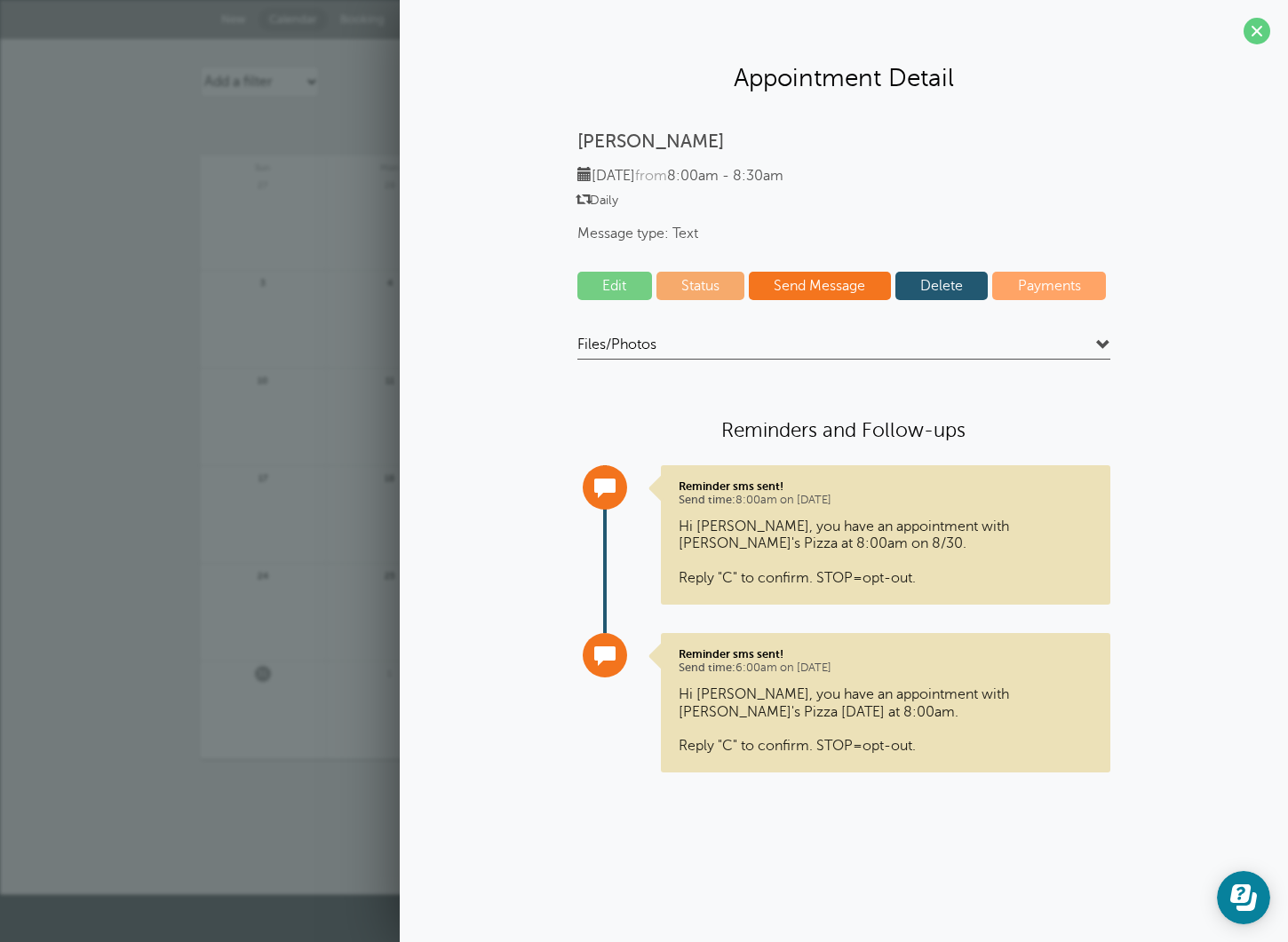
click at [955, 284] on link "Delete" at bounding box center [942, 285] width 93 height 28
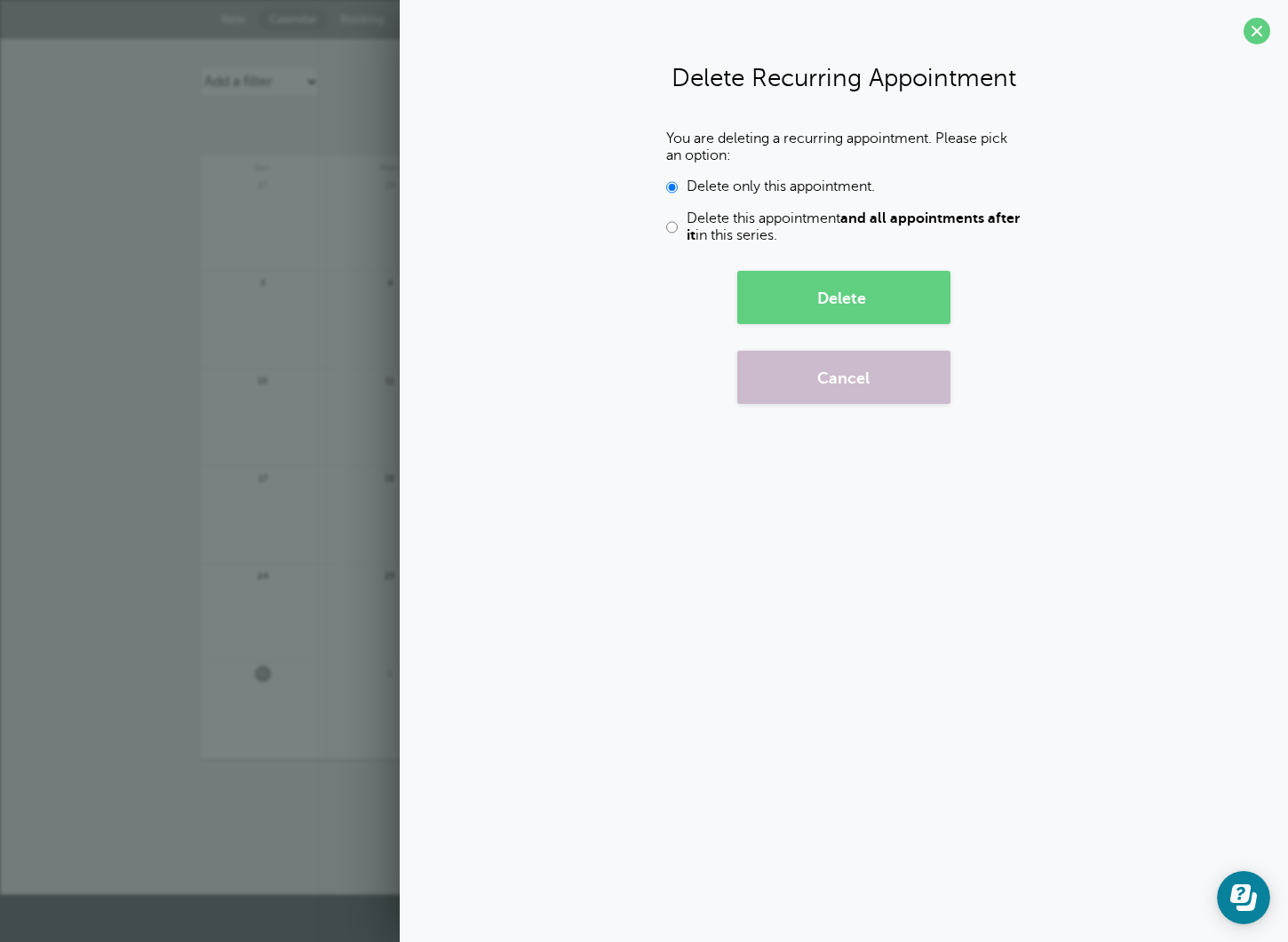
click at [670, 228] on input "Delete this appointment and all appointments after it in this series." at bounding box center [671, 227] width 12 height 34
radio input "true"
click at [878, 300] on button "Delete" at bounding box center [843, 298] width 213 height 53
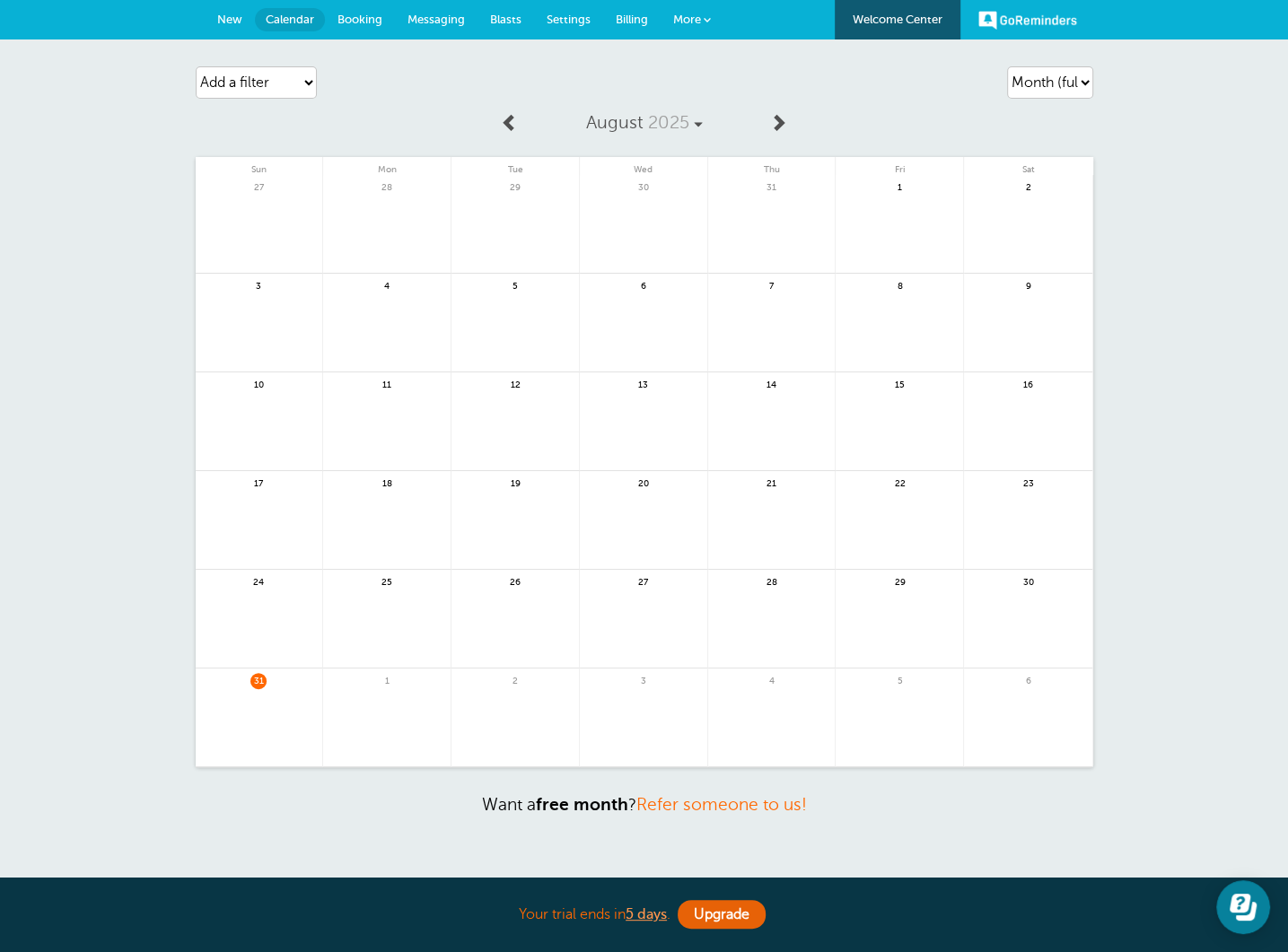
click at [1020, 18] on link "GoReminders" at bounding box center [1028, 19] width 99 height 40
click at [1034, 11] on link "GoReminders" at bounding box center [1028, 19] width 99 height 40
click at [701, 20] on link "More" at bounding box center [692, 20] width 63 height 41
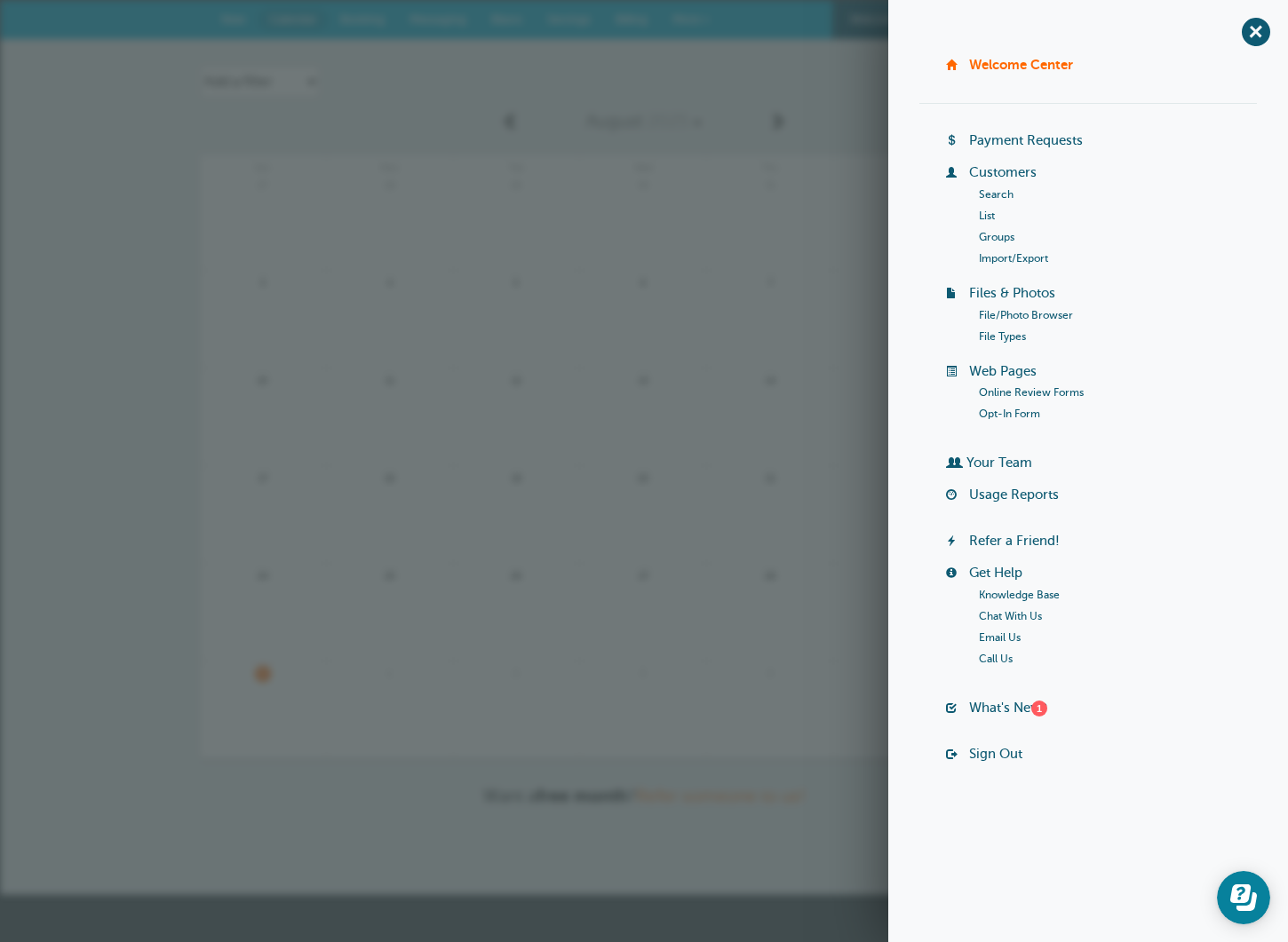
click at [993, 759] on link "Sign Out" at bounding box center [996, 755] width 53 height 15
